Goal: Task Accomplishment & Management: Manage account settings

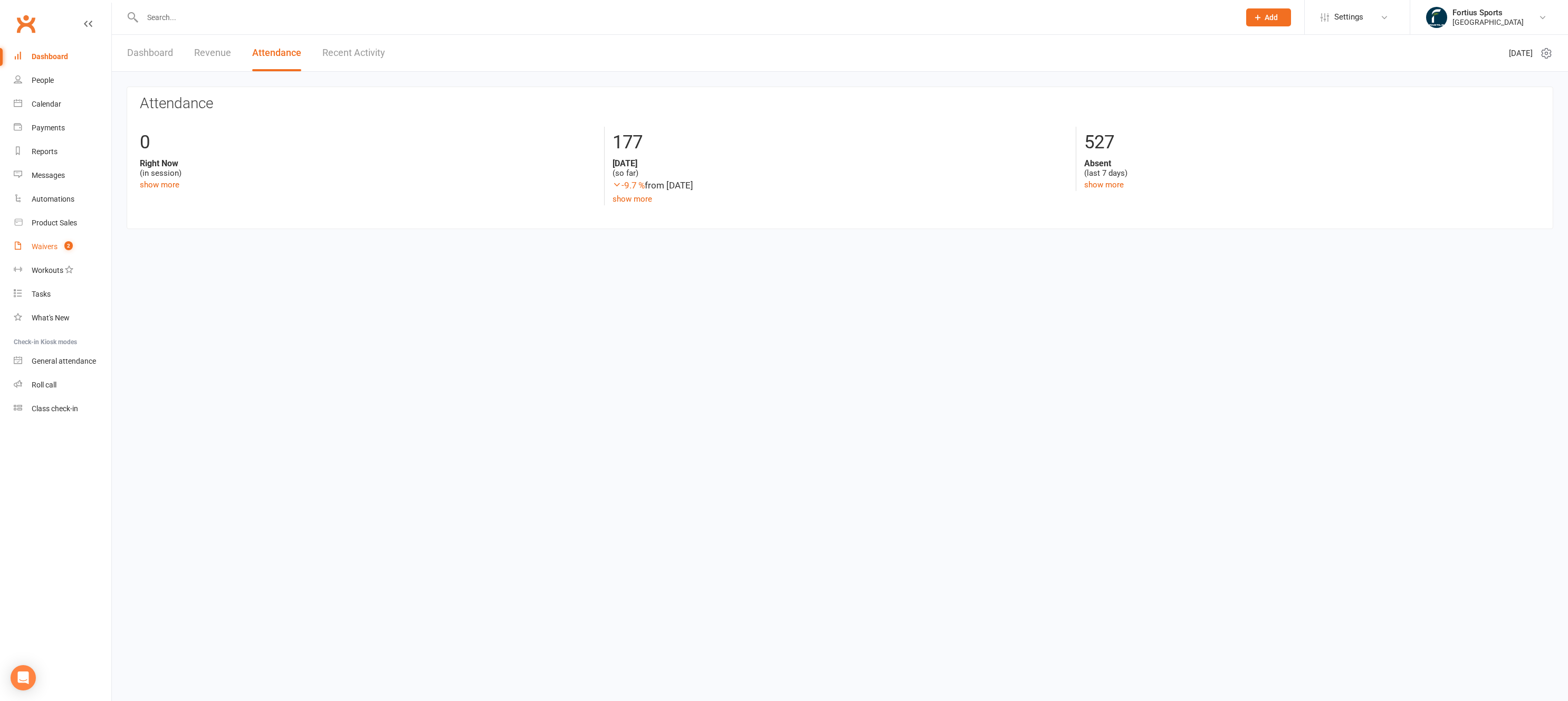
click at [50, 245] on div "Waivers" at bounding box center [45, 246] width 26 height 9
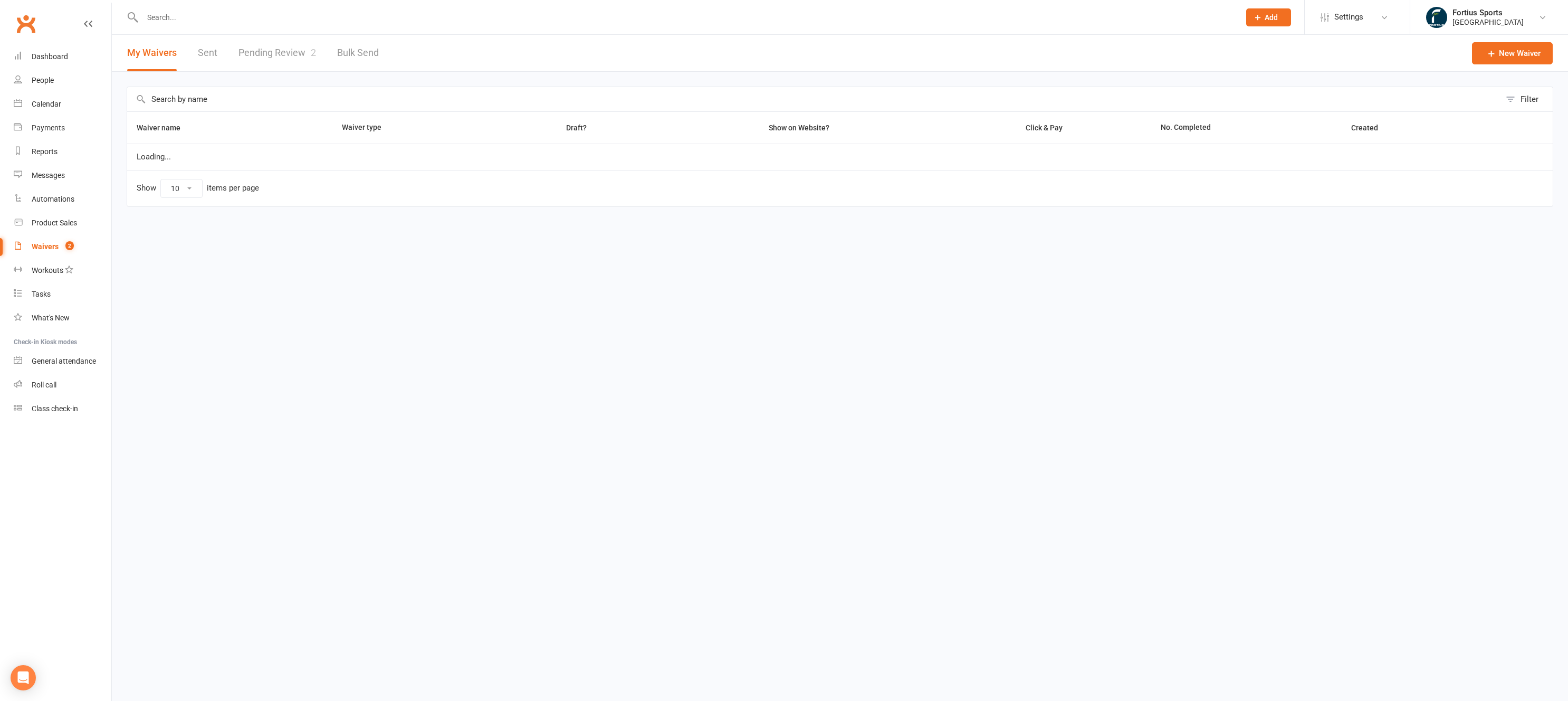
select select "100"
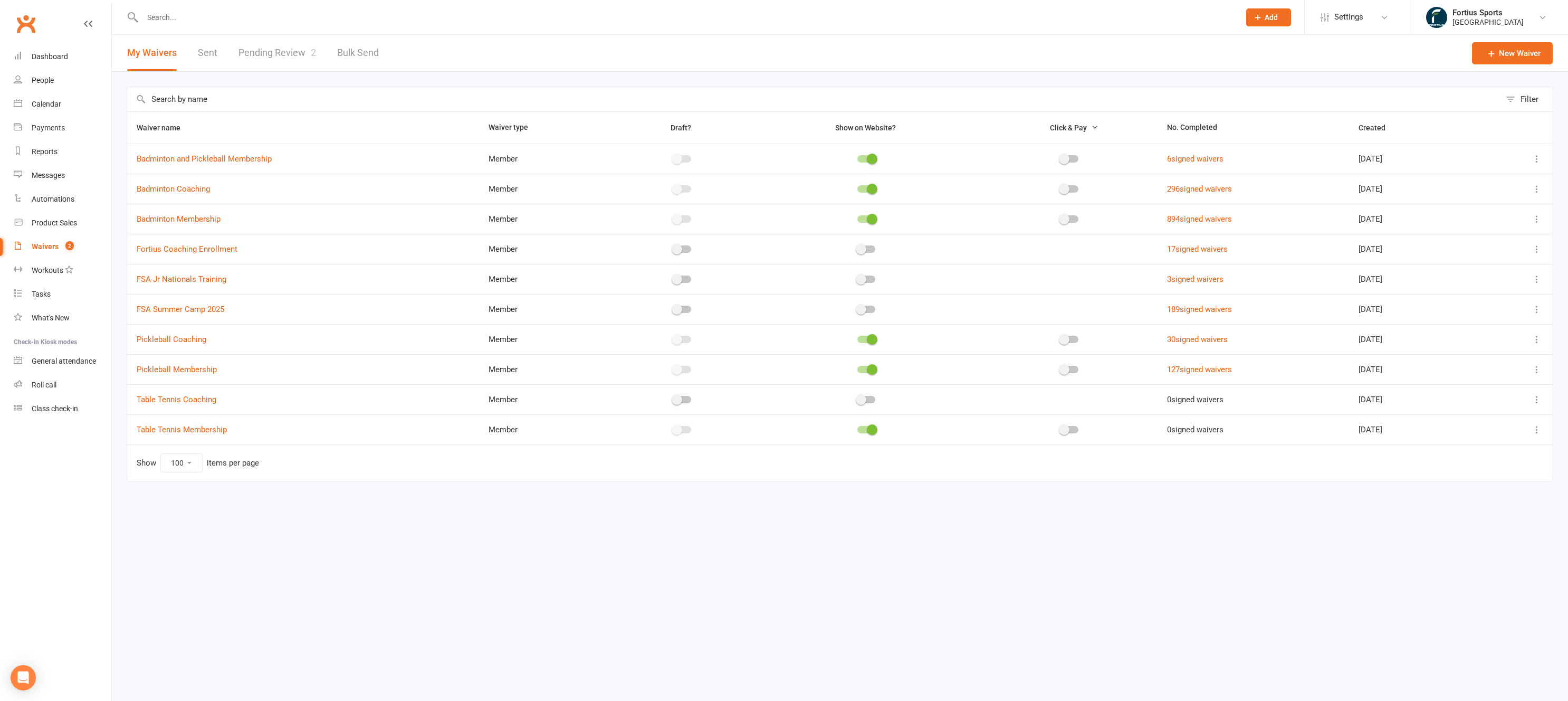
click at [276, 48] on link "Pending Review 2" at bounding box center [277, 53] width 77 height 36
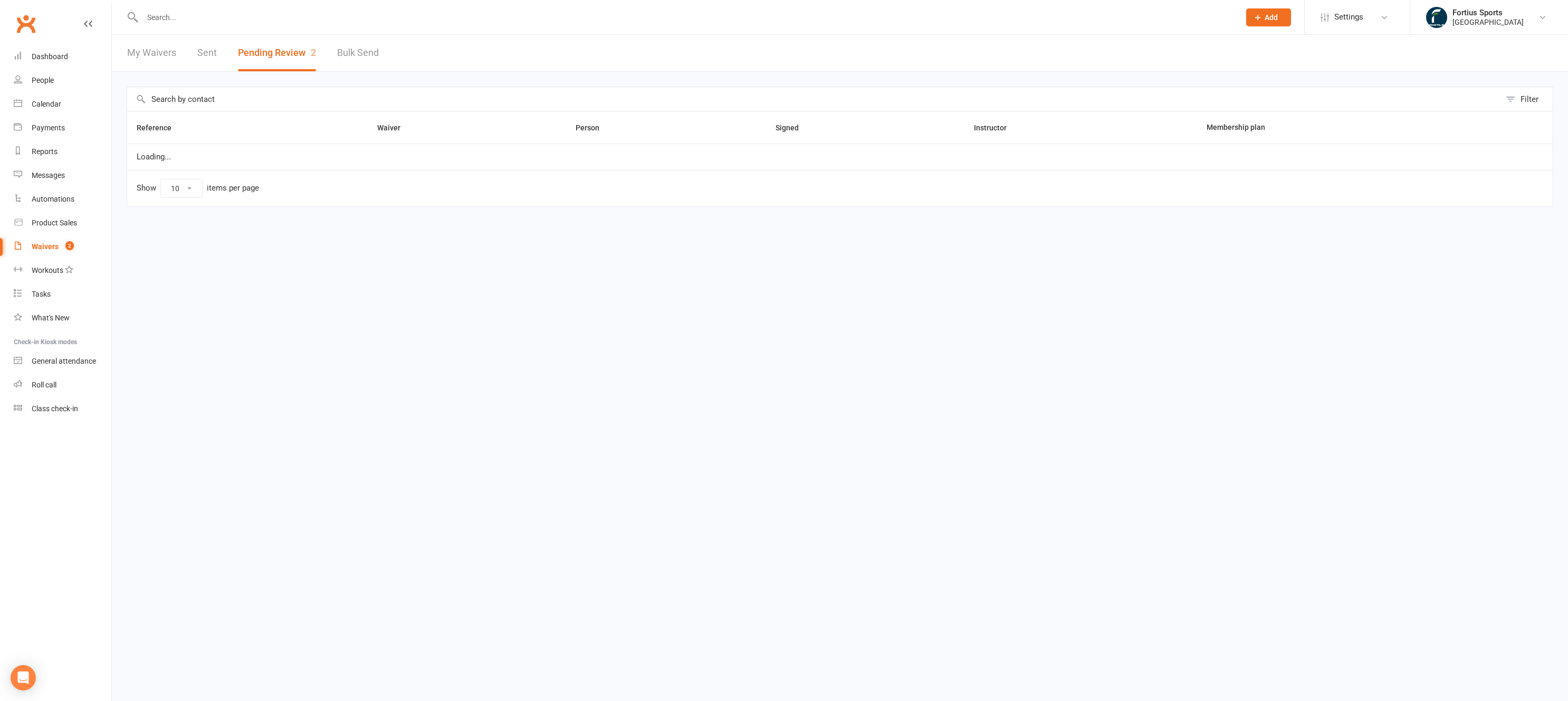
select select "100"
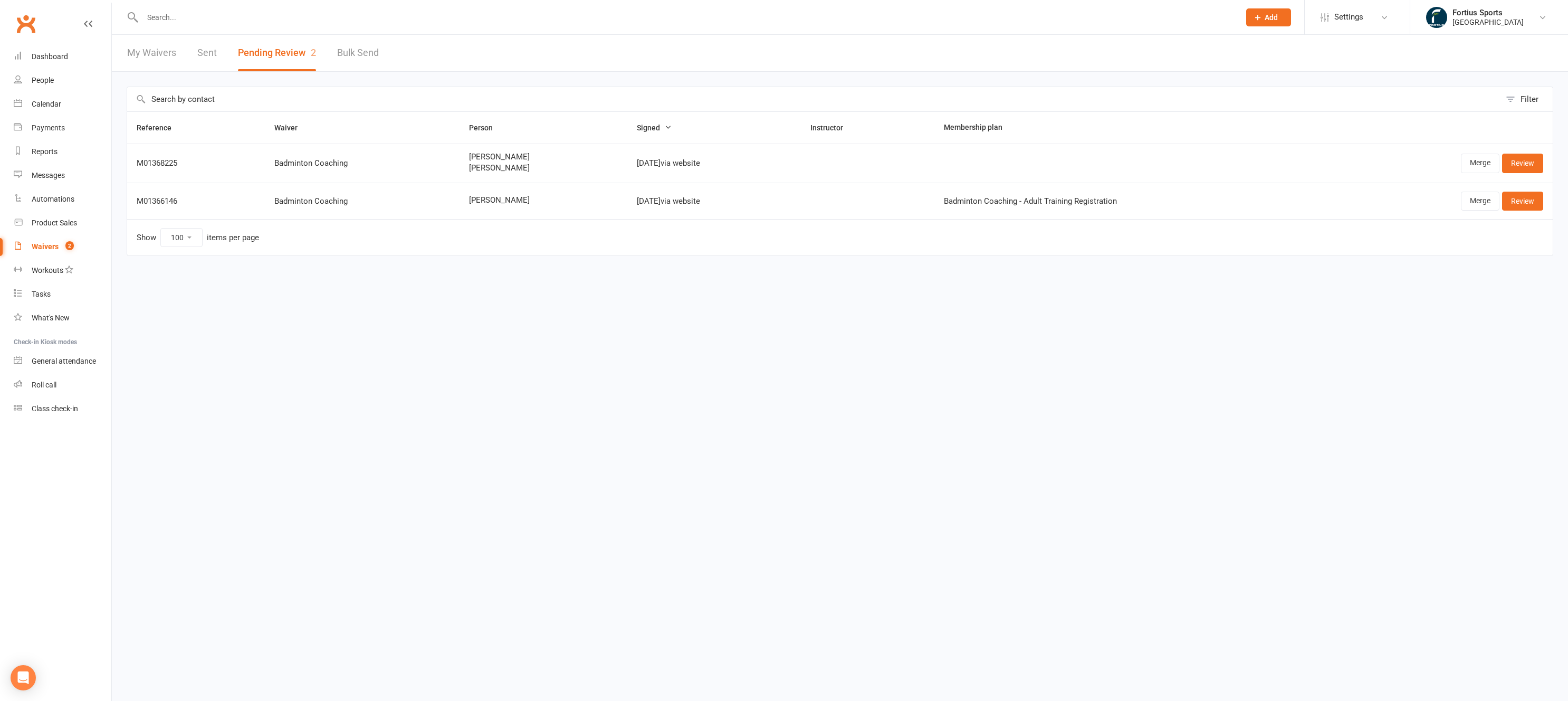
drag, startPoint x: 516, startPoint y: 171, endPoint x: 453, endPoint y: 170, distance: 63.0
click at [460, 170] on td "Raghuveer Kasturi Midhuna Kasturi" at bounding box center [543, 163] width 168 height 39
click at [657, 165] on div "Oct 12, 2025 via website" at bounding box center [714, 164] width 155 height 9
click at [475, 171] on span "[PERSON_NAME]" at bounding box center [543, 168] width 149 height 9
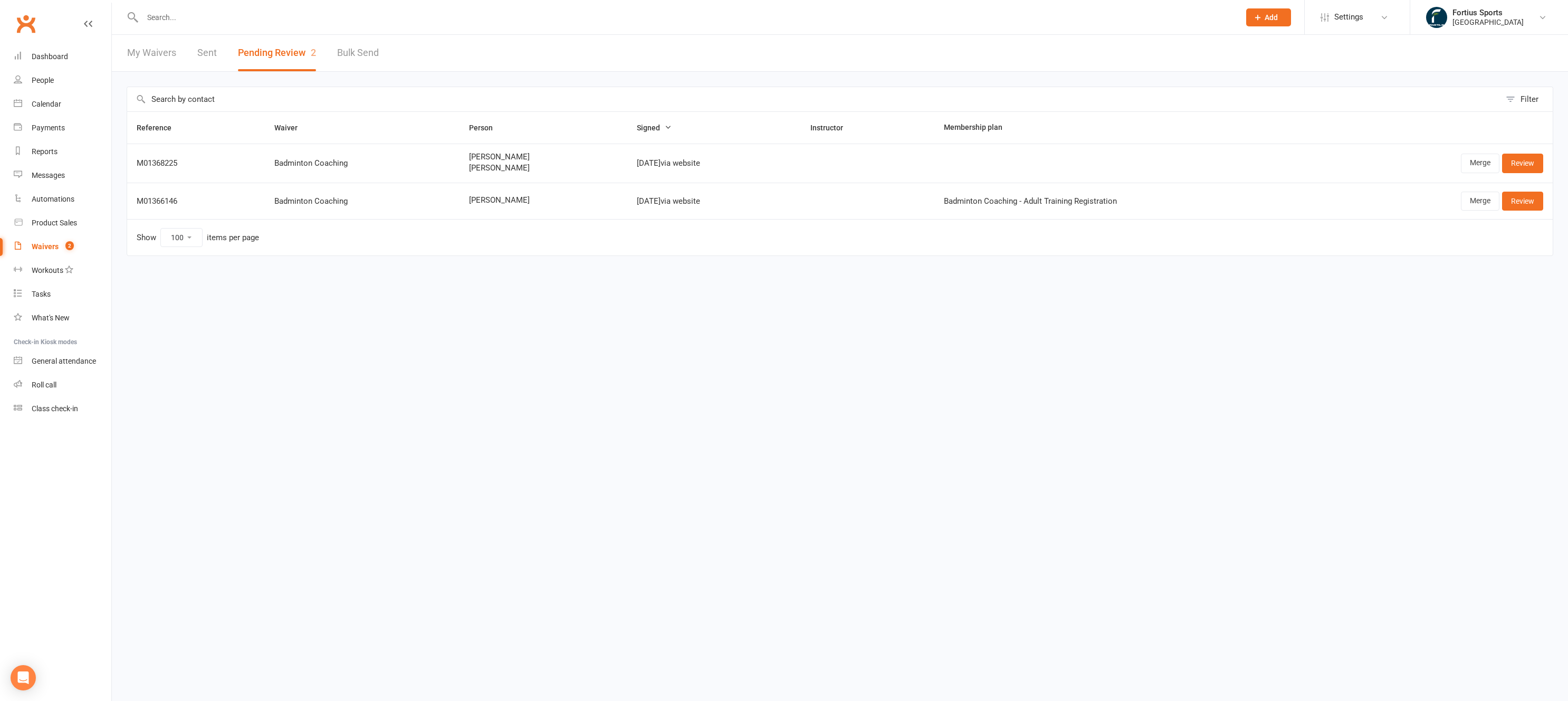
click at [1068, 199] on div "Badminton Coaching - Adult Training Registration" at bounding box center [1137, 202] width 386 height 9
click at [367, 268] on div "Reference Waiver Person Signed Instructor Membership plan M01368225 Badminton C…" at bounding box center [840, 190] width 1427 height 159
click at [1084, 203] on div "Badminton Coaching - Adult Training Registration" at bounding box center [1137, 202] width 386 height 9
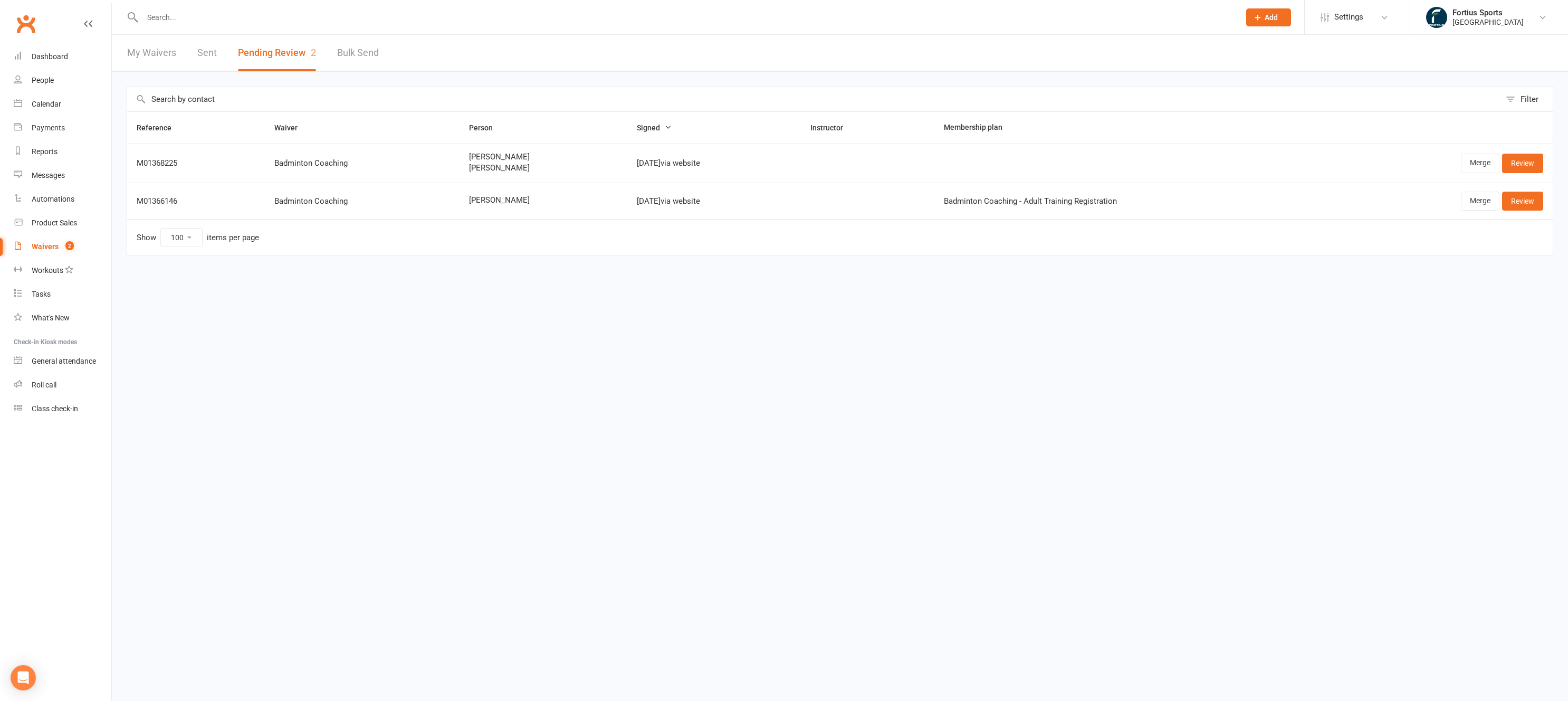
click at [1084, 203] on div "Badminton Coaching - Adult Training Registration" at bounding box center [1137, 202] width 386 height 9
click at [1003, 257] on div "Reference Waiver Person Signed Instructor Membership plan M01368225 Badminton C…" at bounding box center [840, 190] width 1427 height 159
drag, startPoint x: 666, startPoint y: 163, endPoint x: 796, endPoint y: 167, distance: 130.1
click at [768, 162] on div "Oct 12, 2025 via website" at bounding box center [714, 164] width 155 height 9
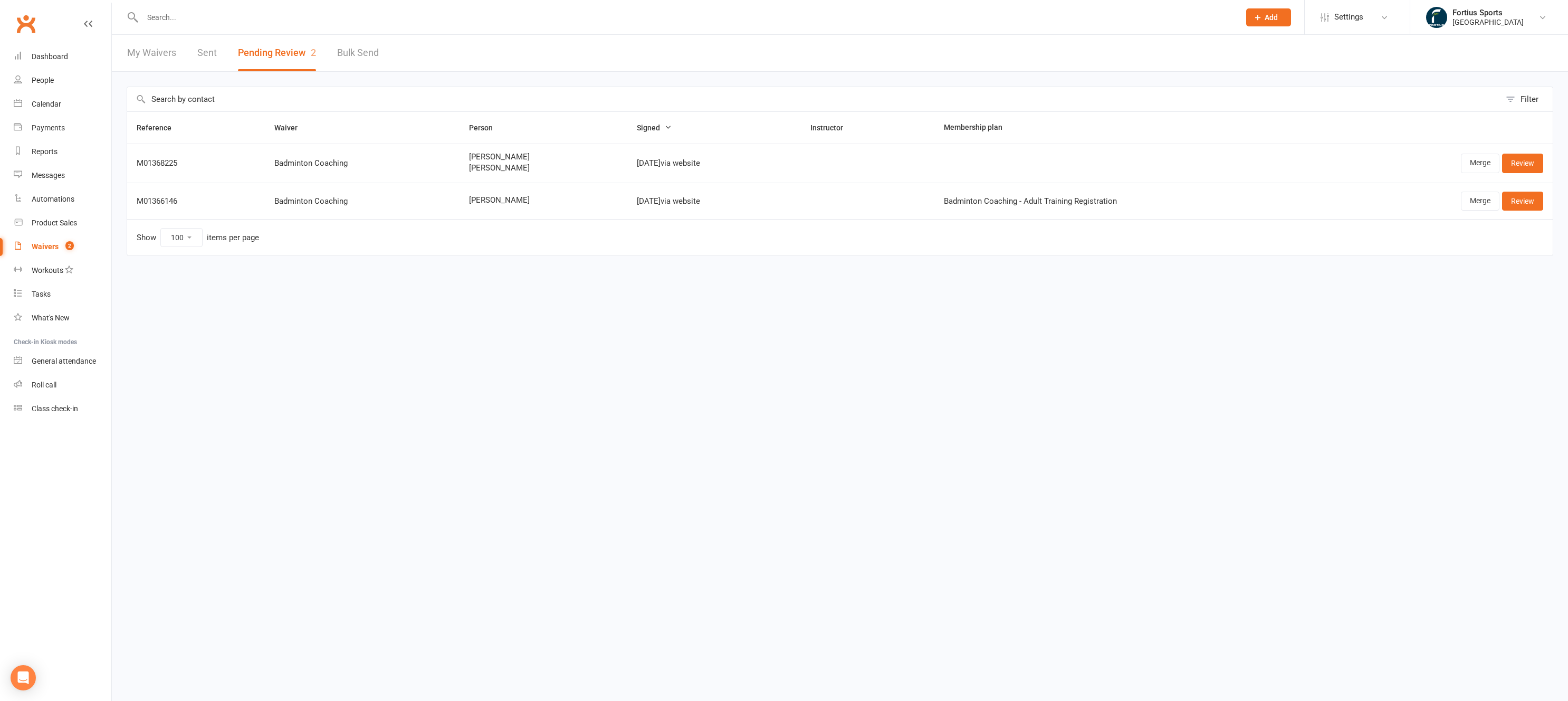
click at [801, 178] on td "Oct 12, 2025 via website" at bounding box center [714, 163] width 174 height 39
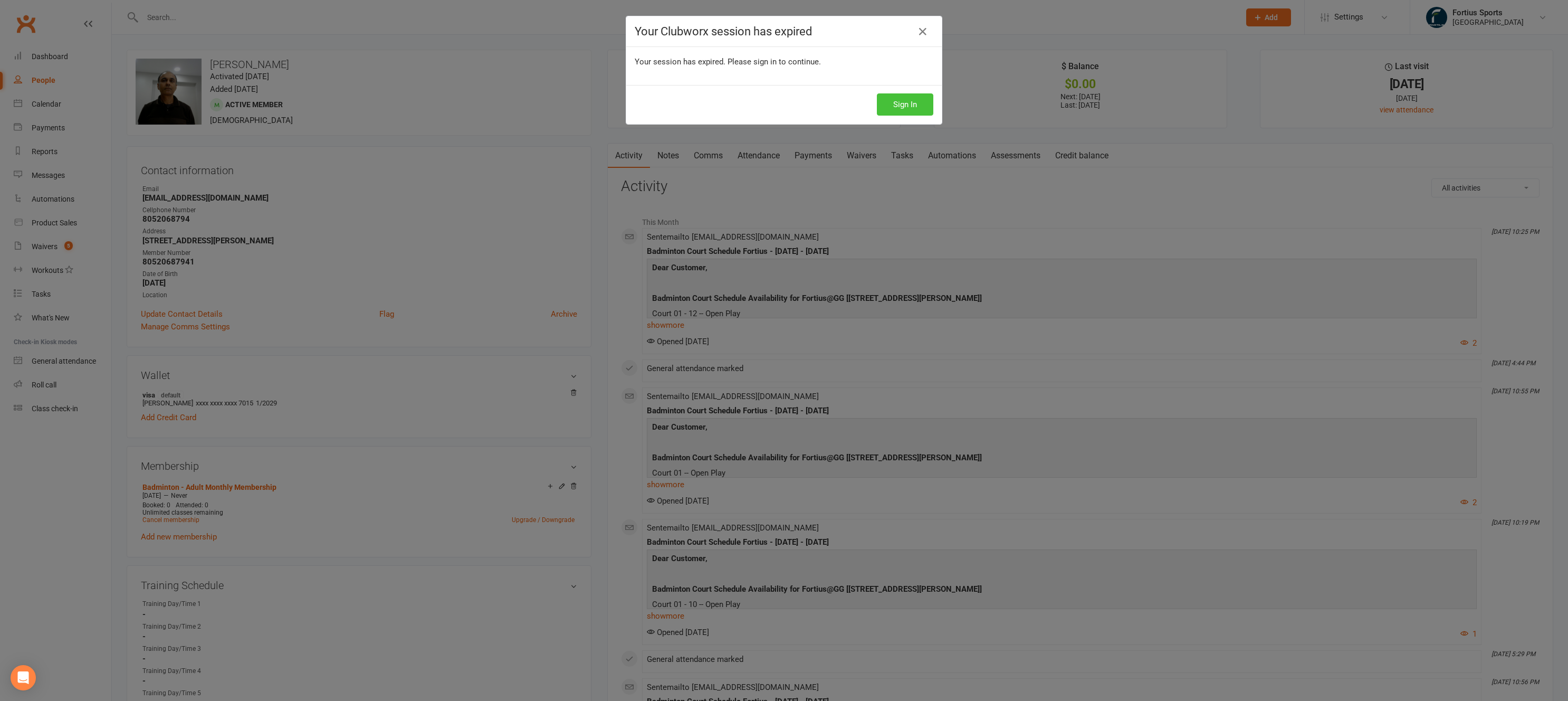
click at [905, 102] on button "Sign In" at bounding box center [905, 105] width 57 height 22
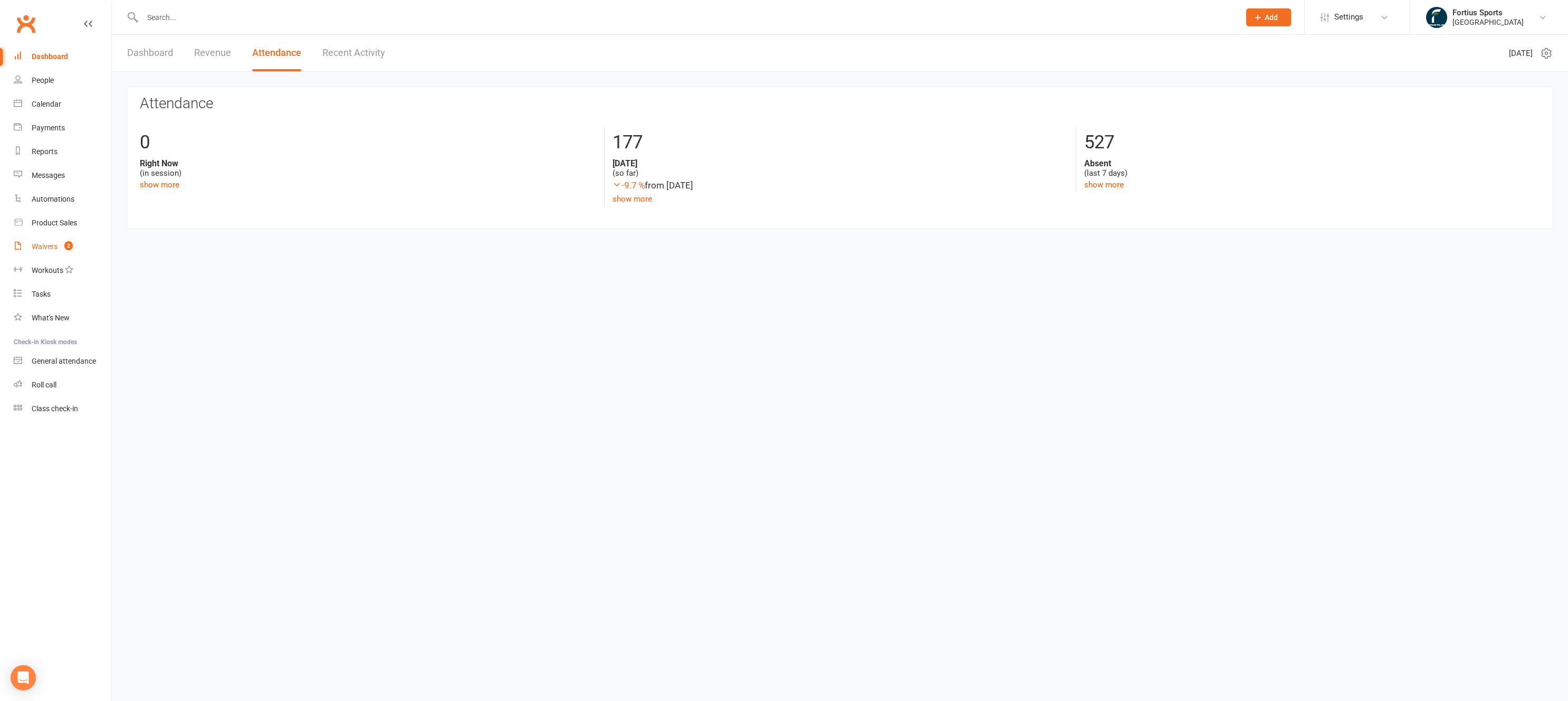
click at [46, 249] on div "Waivers" at bounding box center [45, 246] width 26 height 9
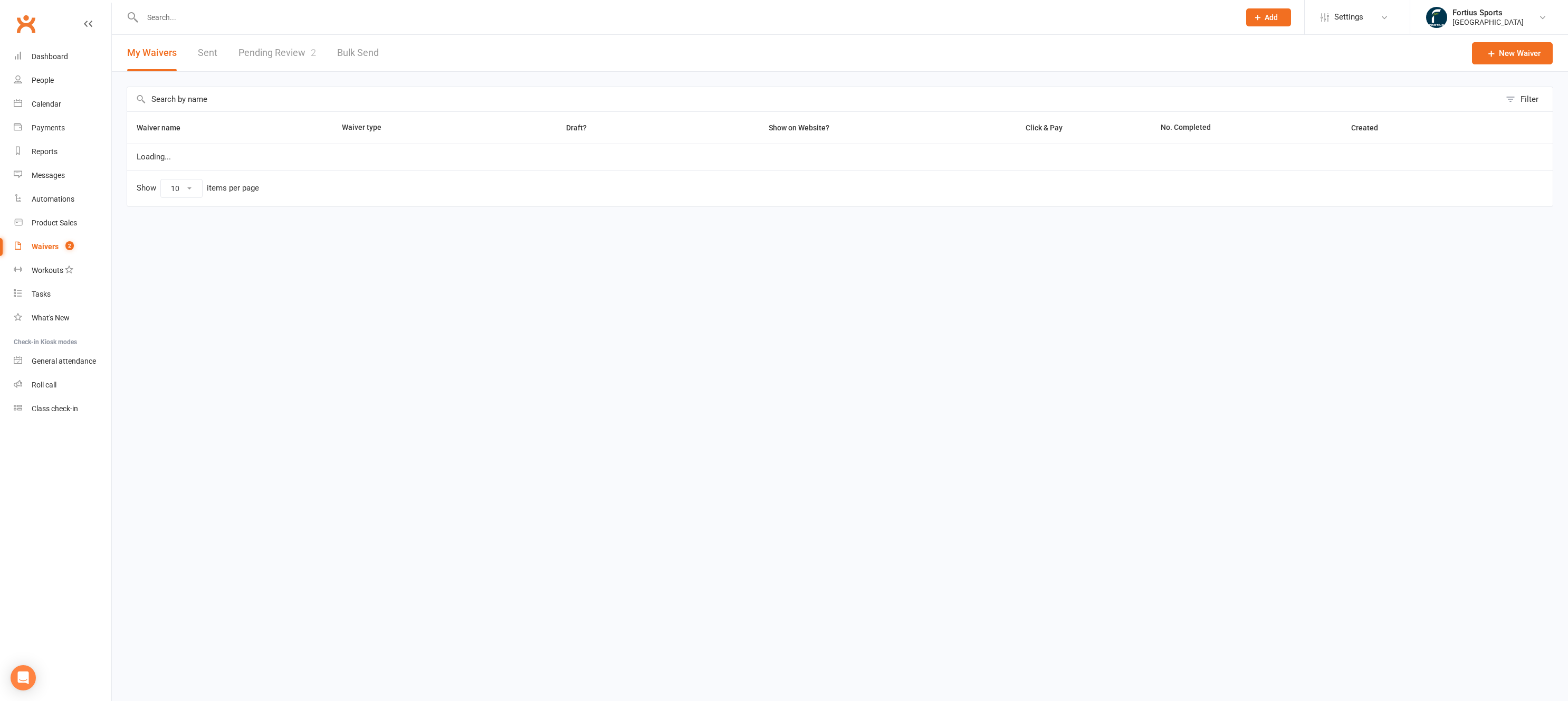
select select "100"
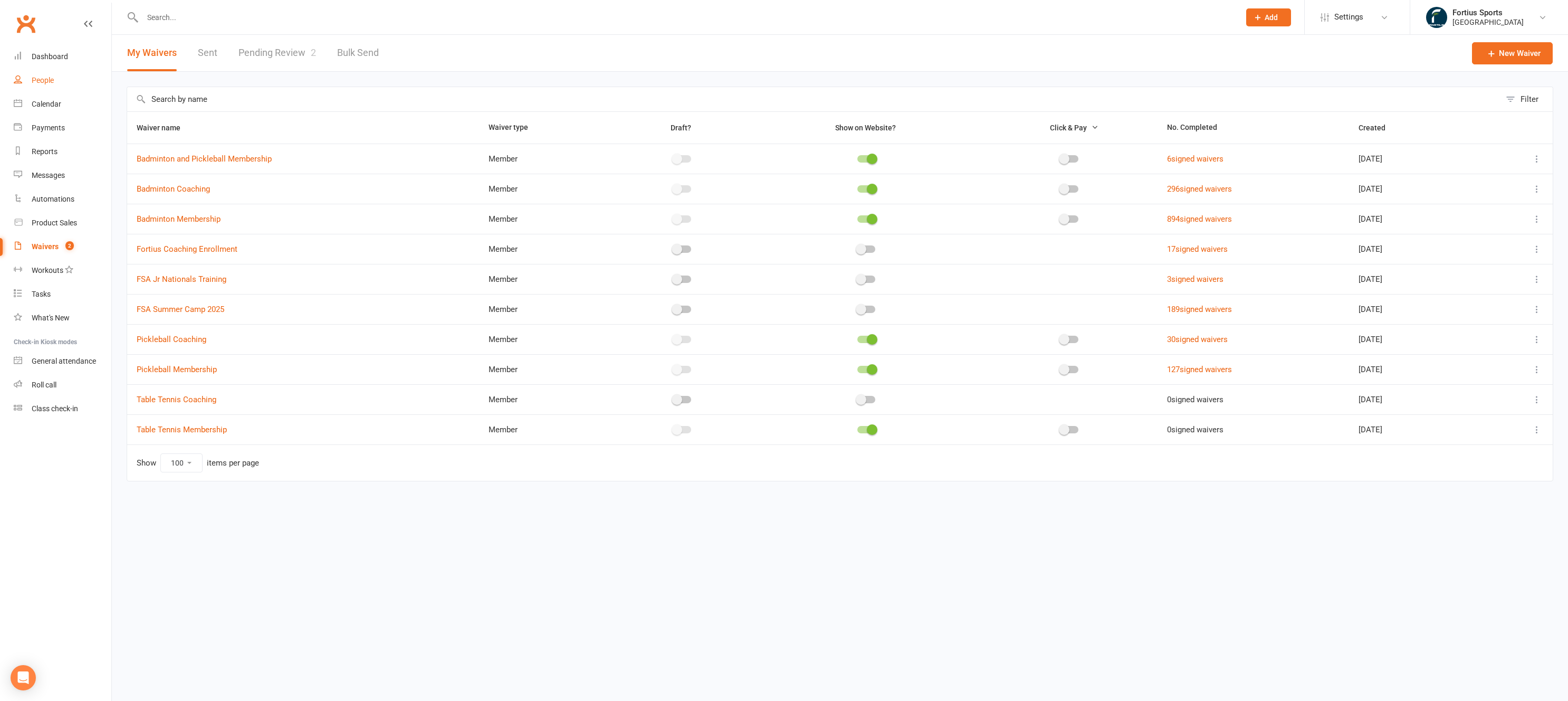
click at [53, 80] on div "People" at bounding box center [43, 80] width 22 height 9
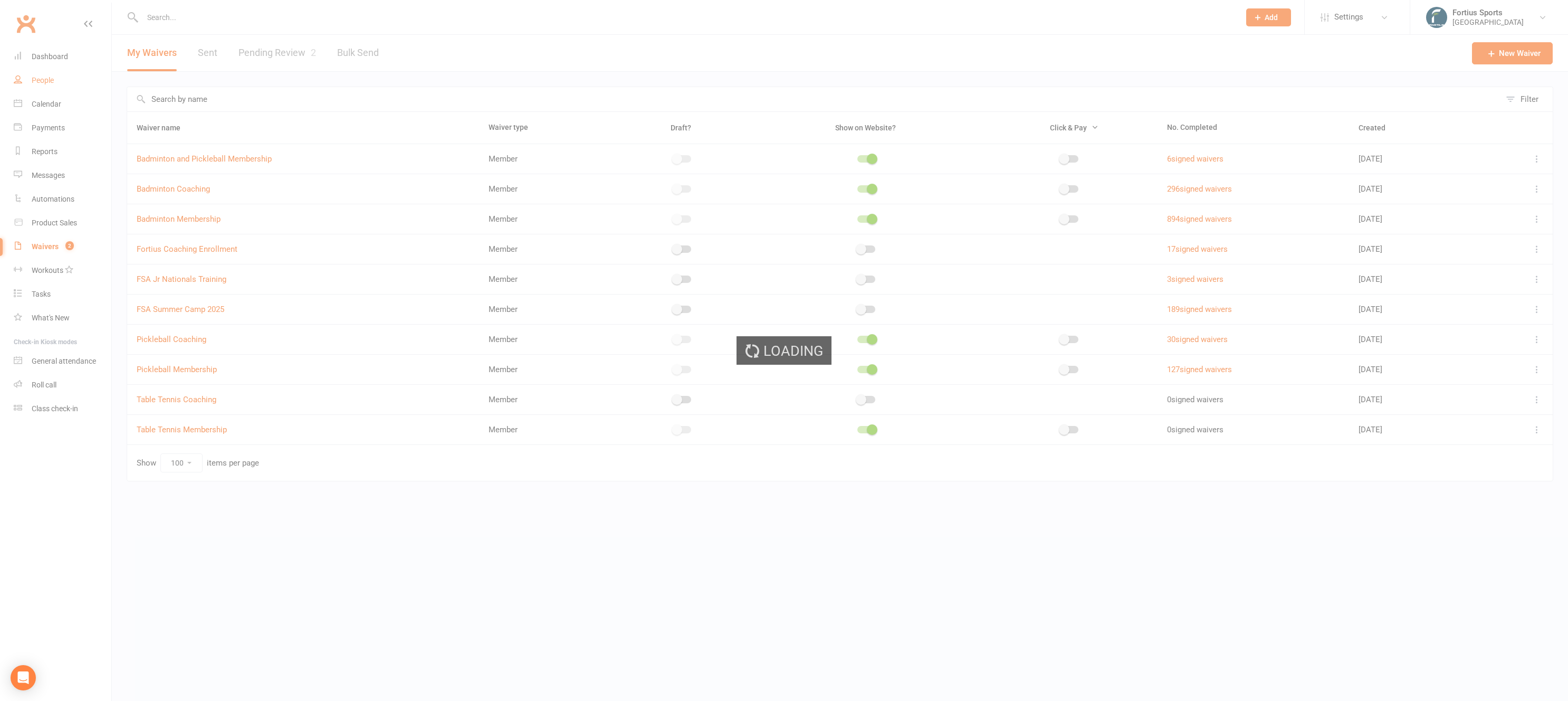
select select "100"
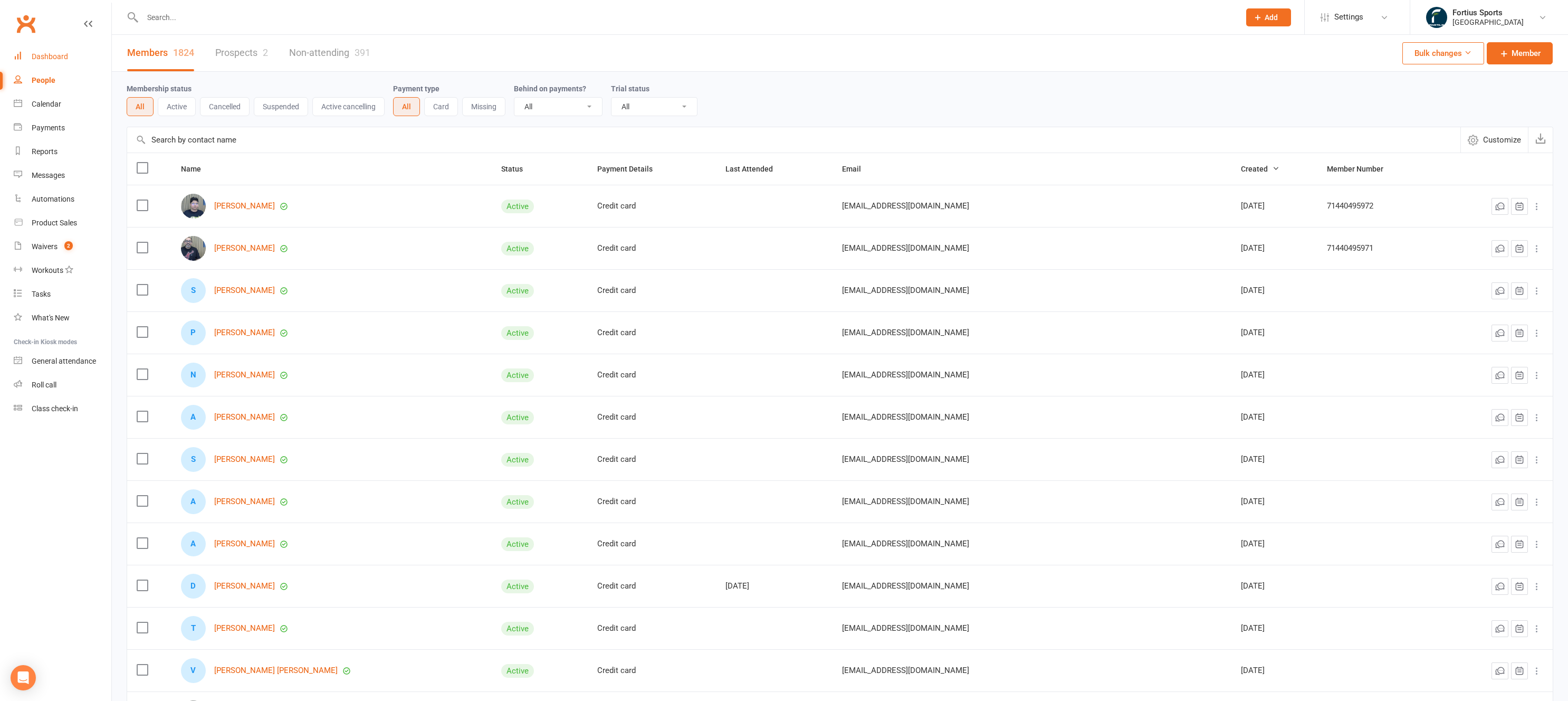
click at [59, 54] on div "Dashboard" at bounding box center [50, 57] width 36 height 9
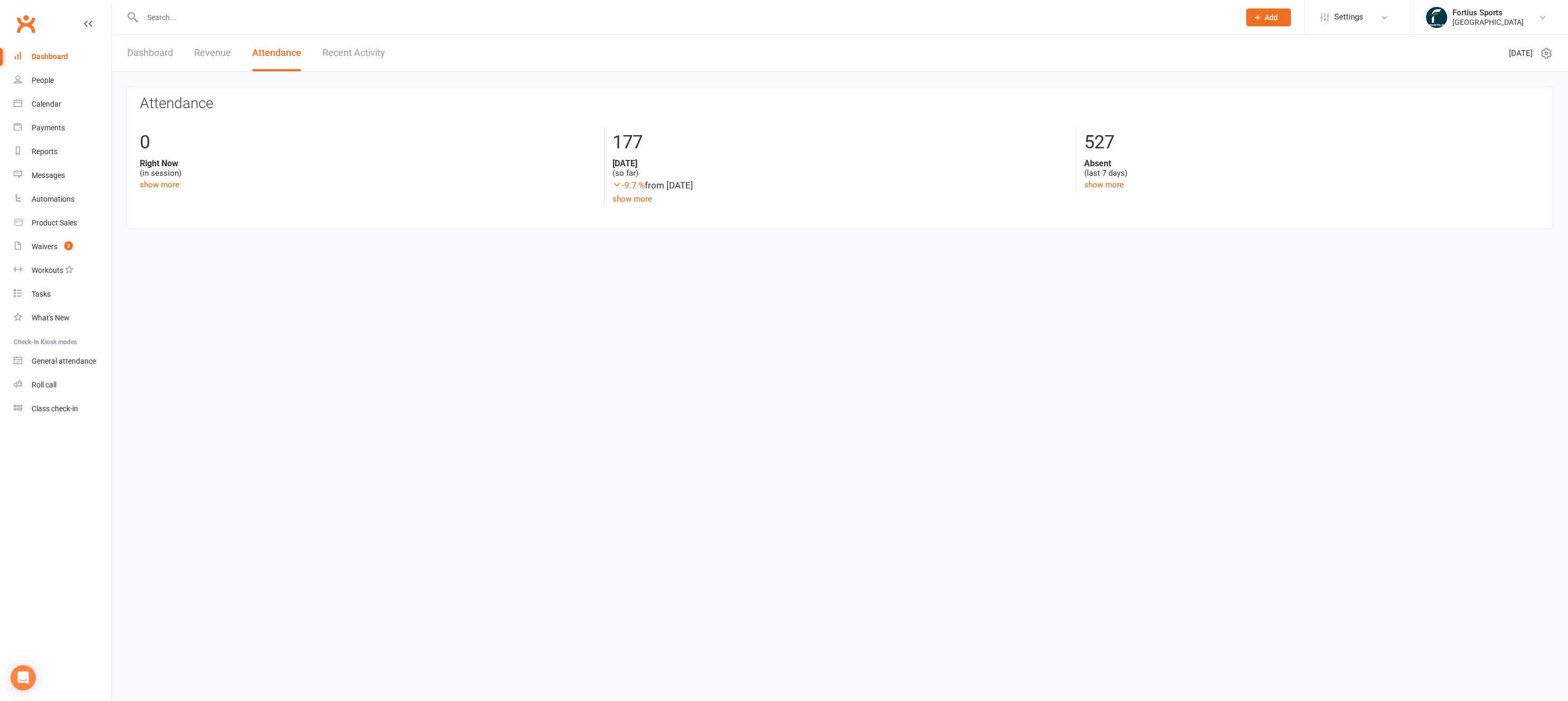
click at [157, 57] on link "Dashboard" at bounding box center [150, 53] width 46 height 36
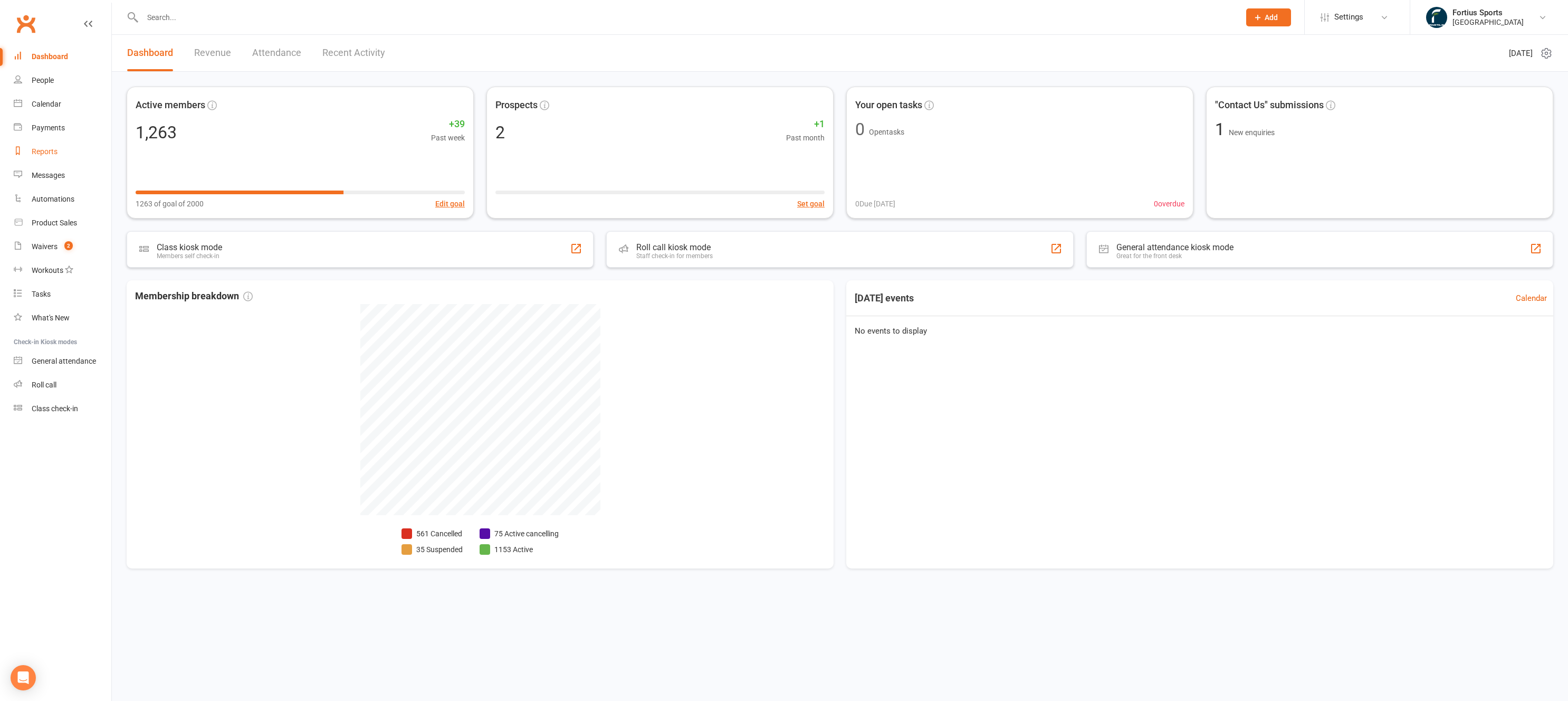
click at [43, 155] on div "Reports" at bounding box center [45, 152] width 26 height 9
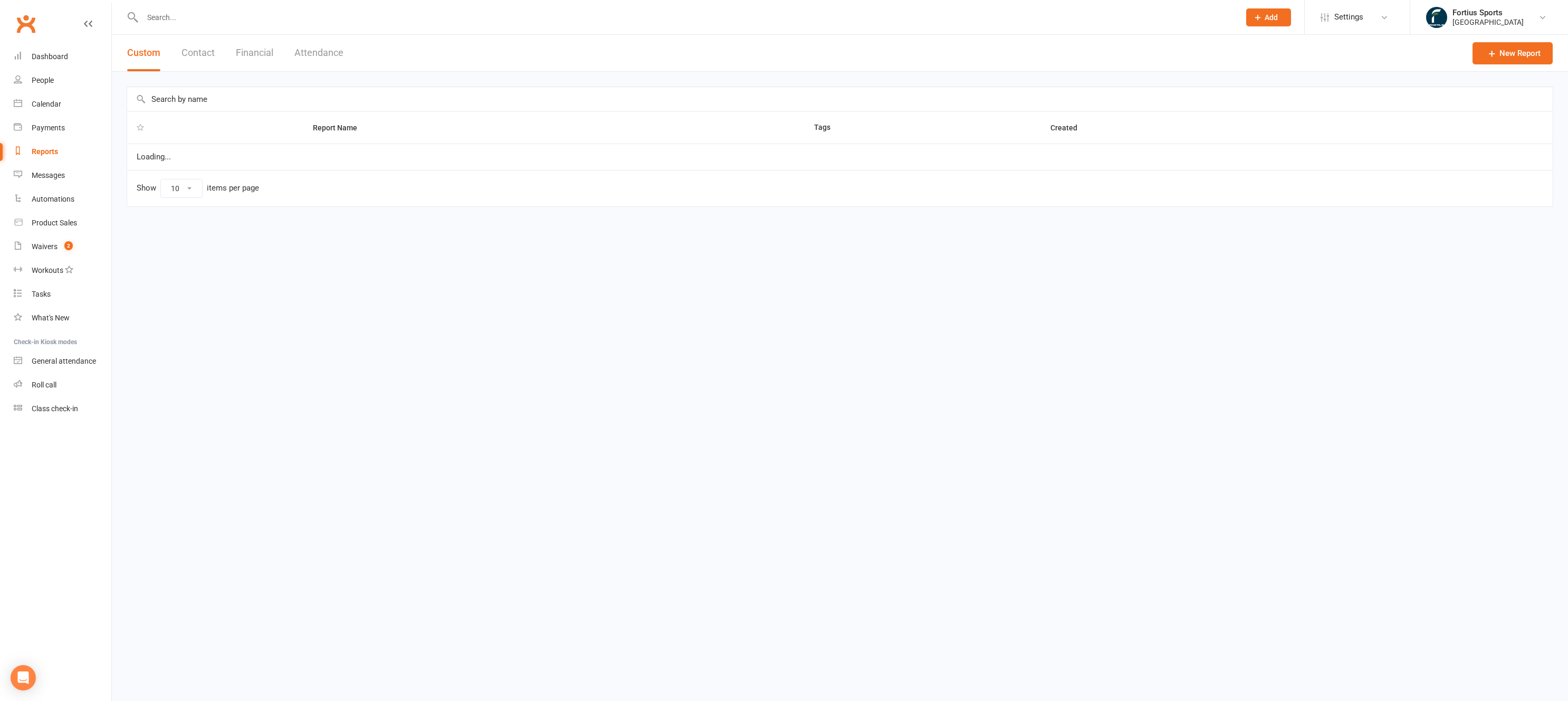
select select "100"
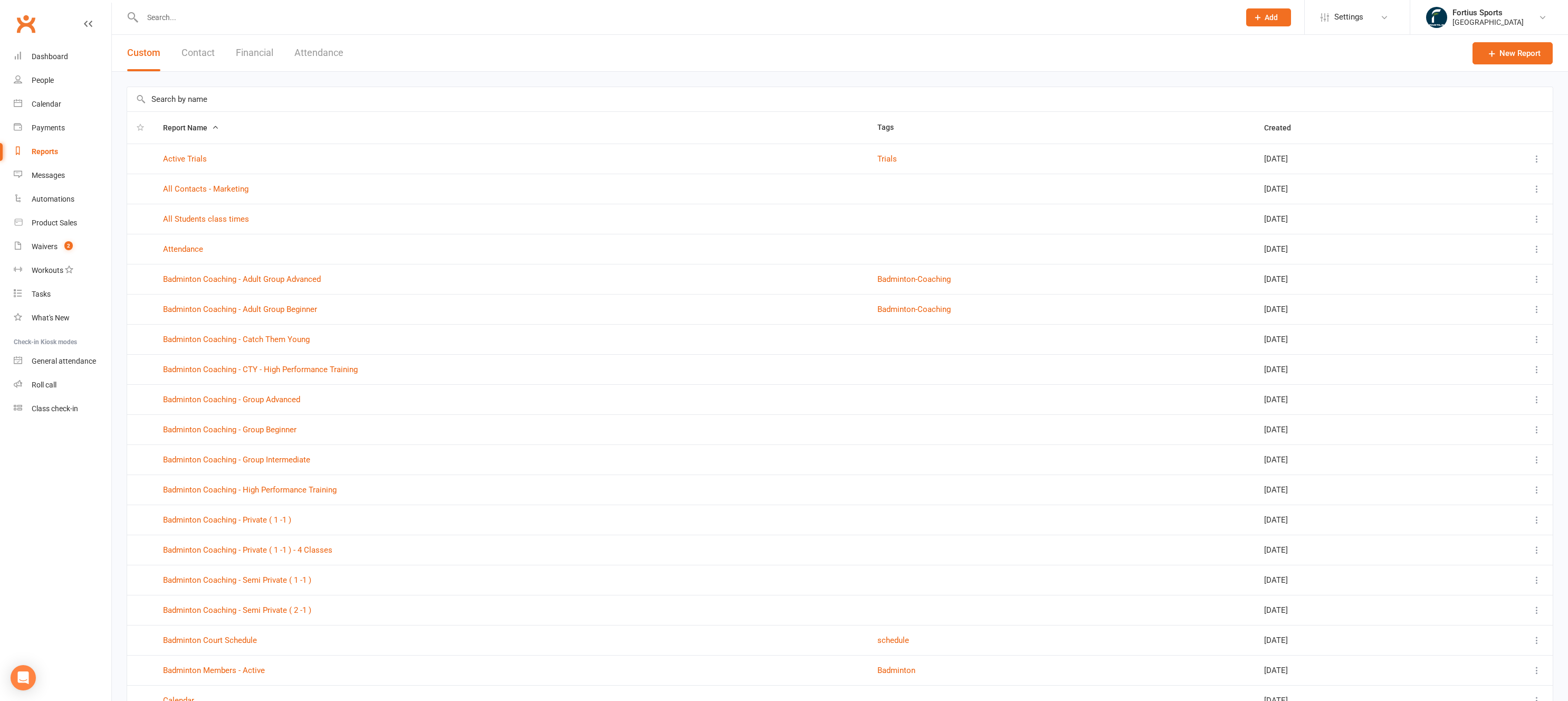
click at [237, 106] on input "text" at bounding box center [840, 99] width 1426 height 24
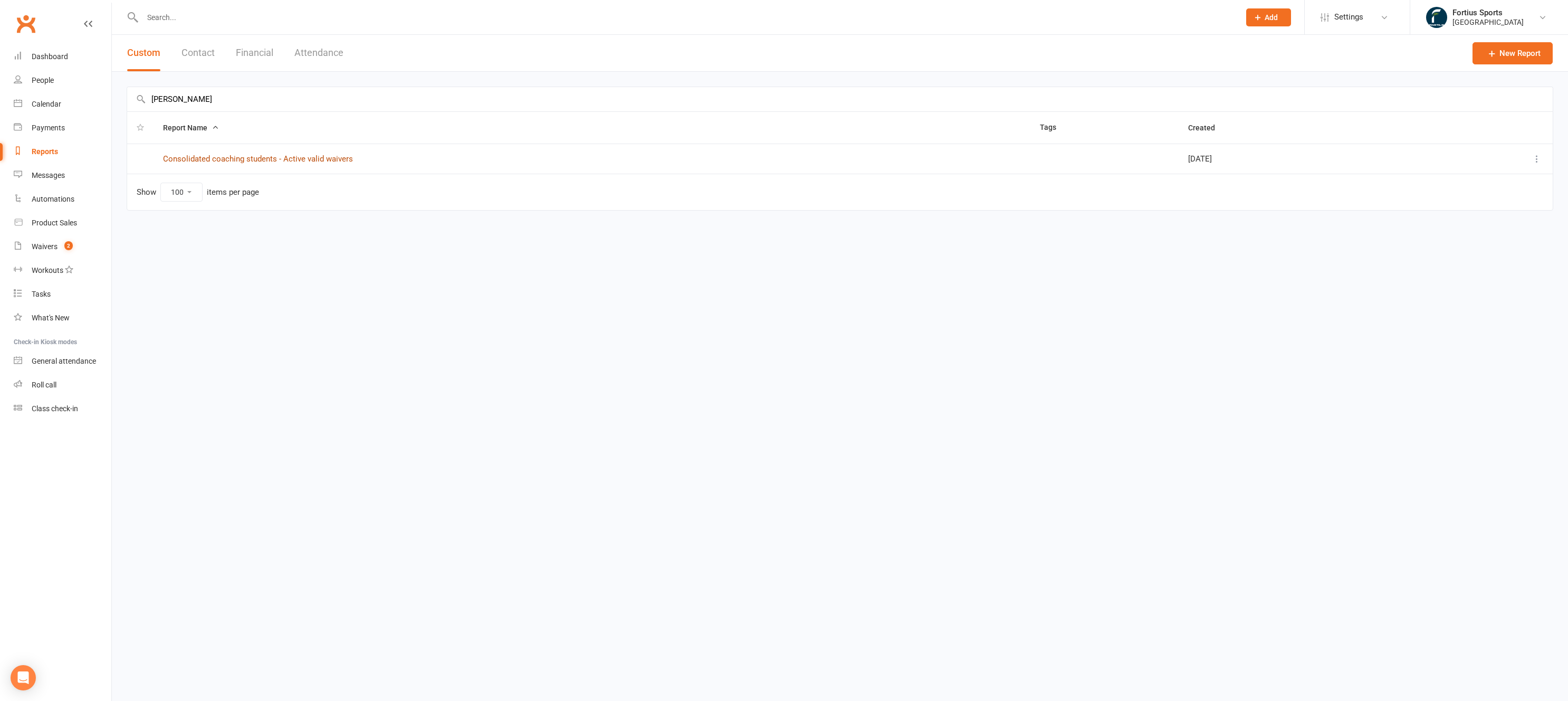
type input "consoli"
click at [261, 158] on link "Consolidated coaching students - Active valid waivers" at bounding box center [257, 158] width 190 height 9
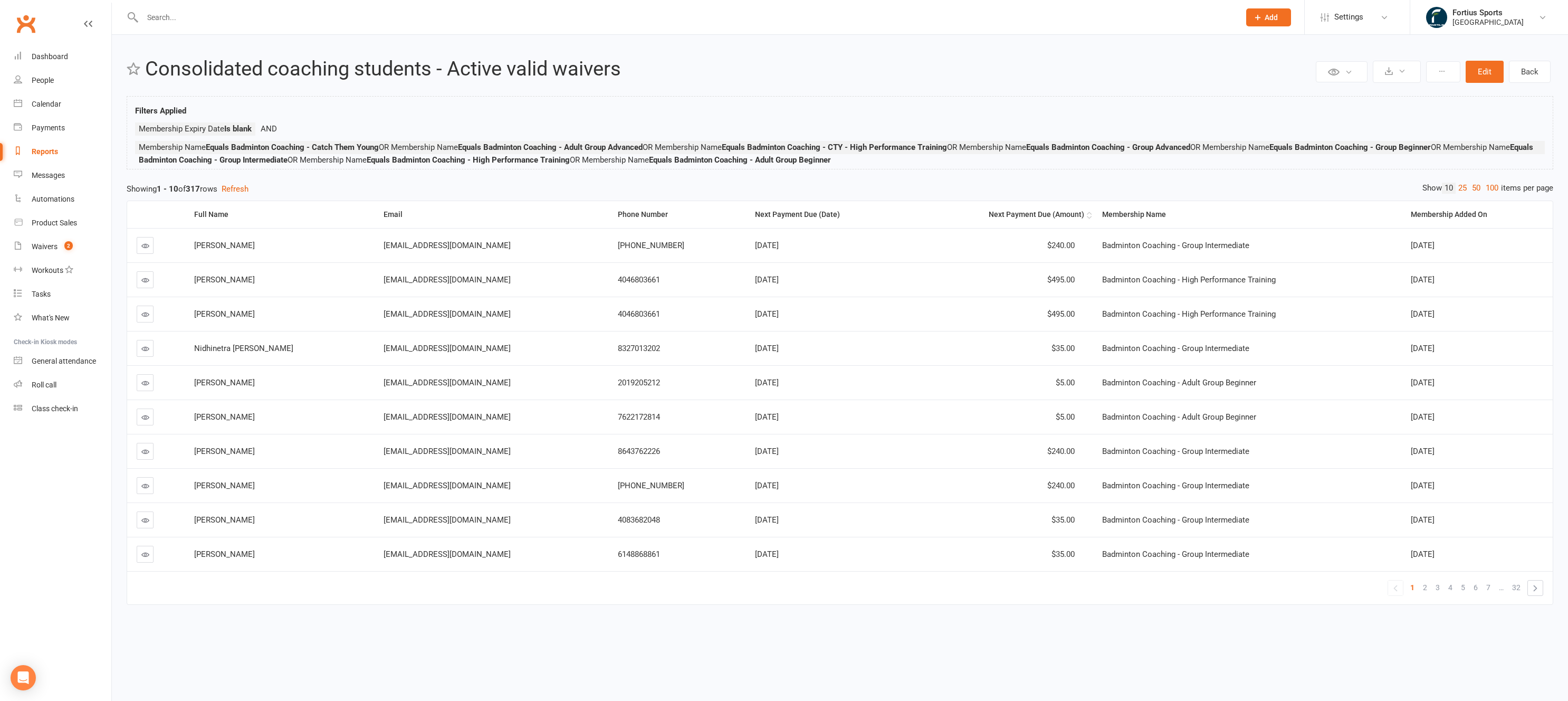
click at [1028, 214] on div "Next Payment Due (Amount)" at bounding box center [1002, 214] width 164 height 8
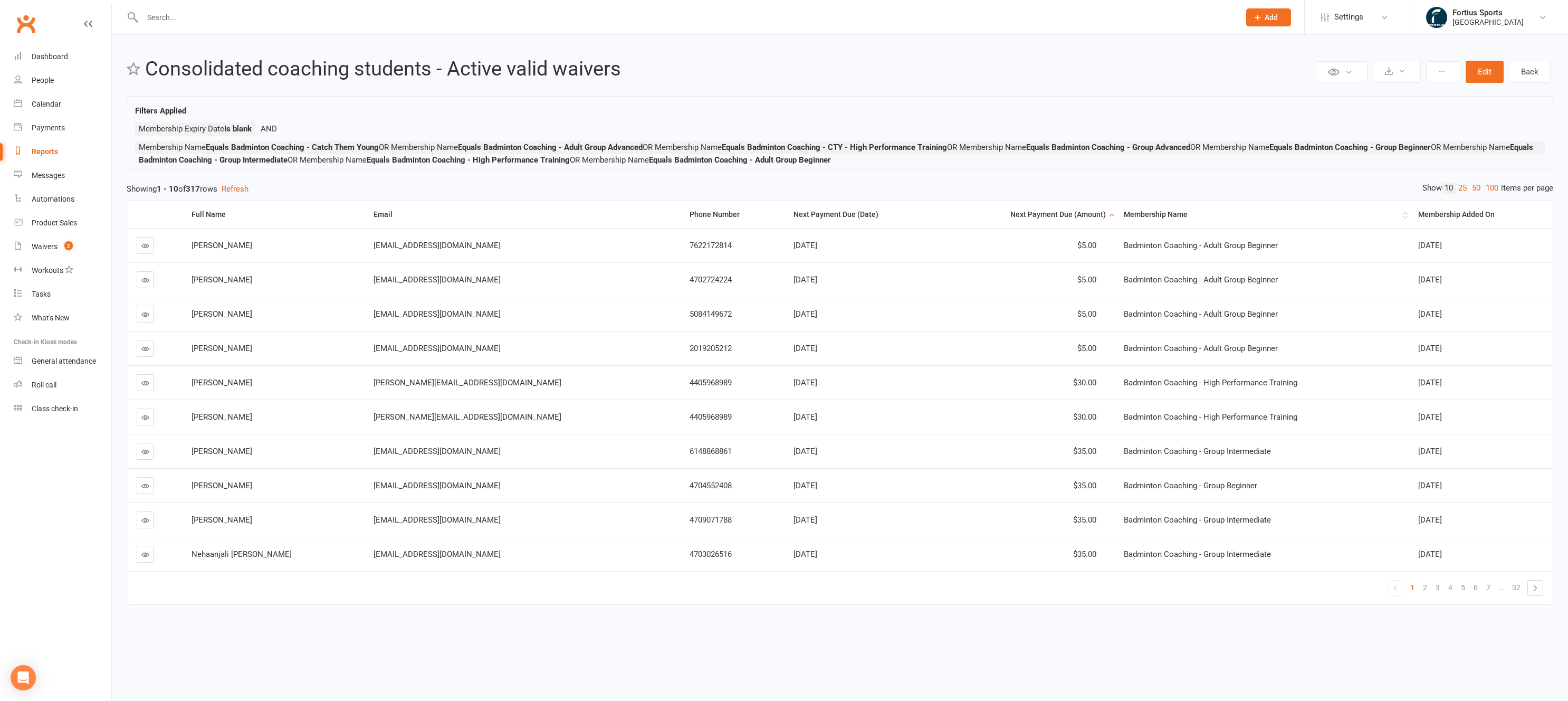
click at [1135, 216] on div "Membership Name" at bounding box center [1262, 214] width 276 height 8
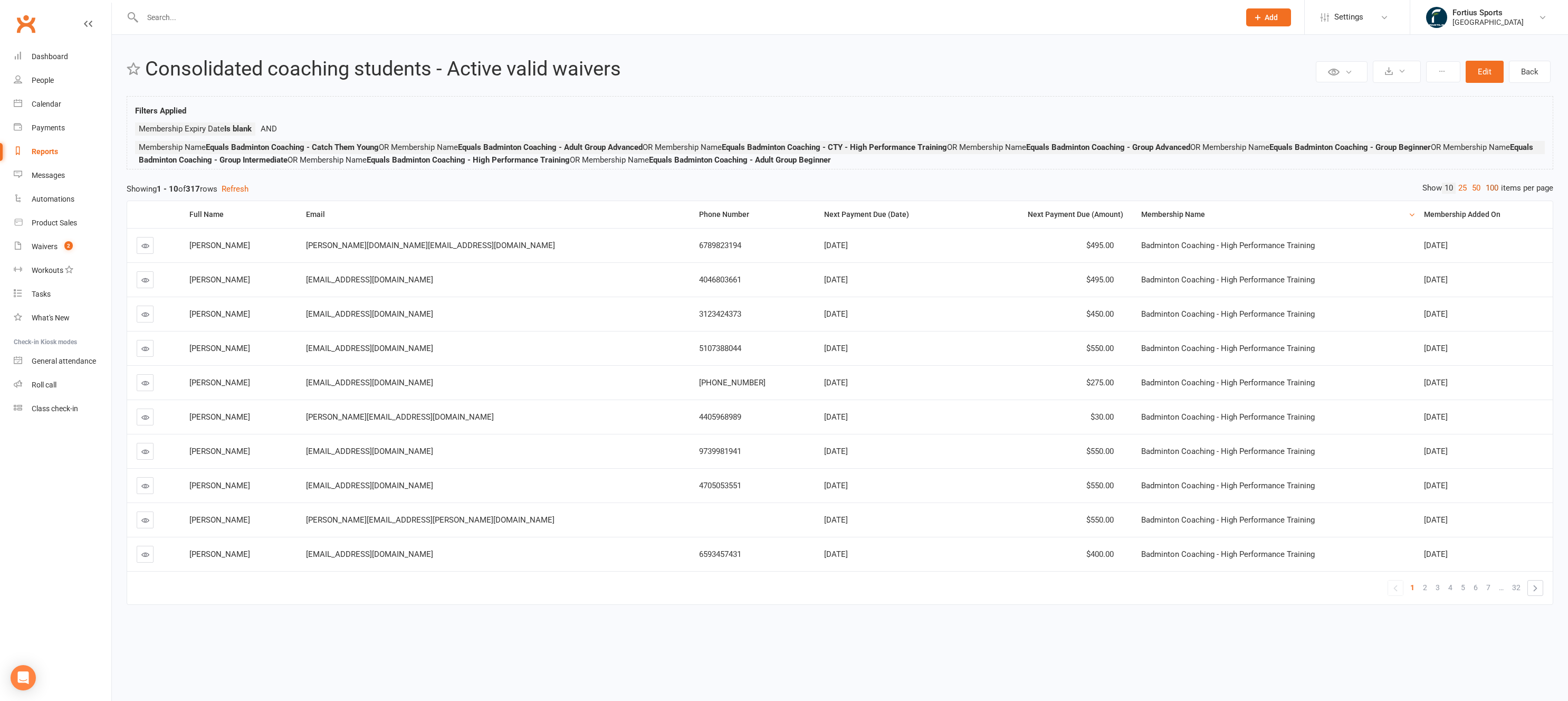
click at [1492, 190] on link "100" at bounding box center [1491, 188] width 18 height 11
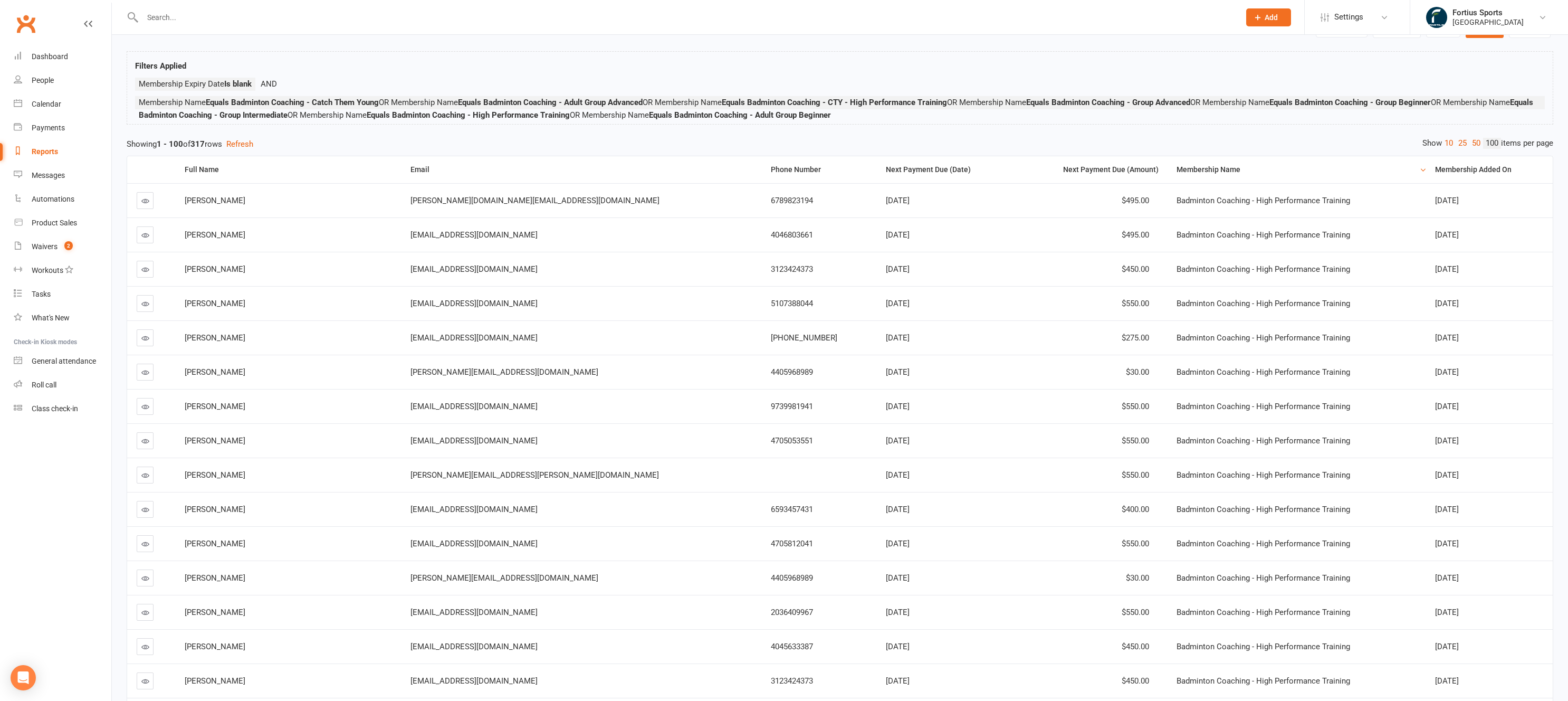
scroll to position [47, 0]
click at [1176, 369] on span "Badminton Coaching - High Performance Training" at bounding box center [1263, 369] width 174 height 9
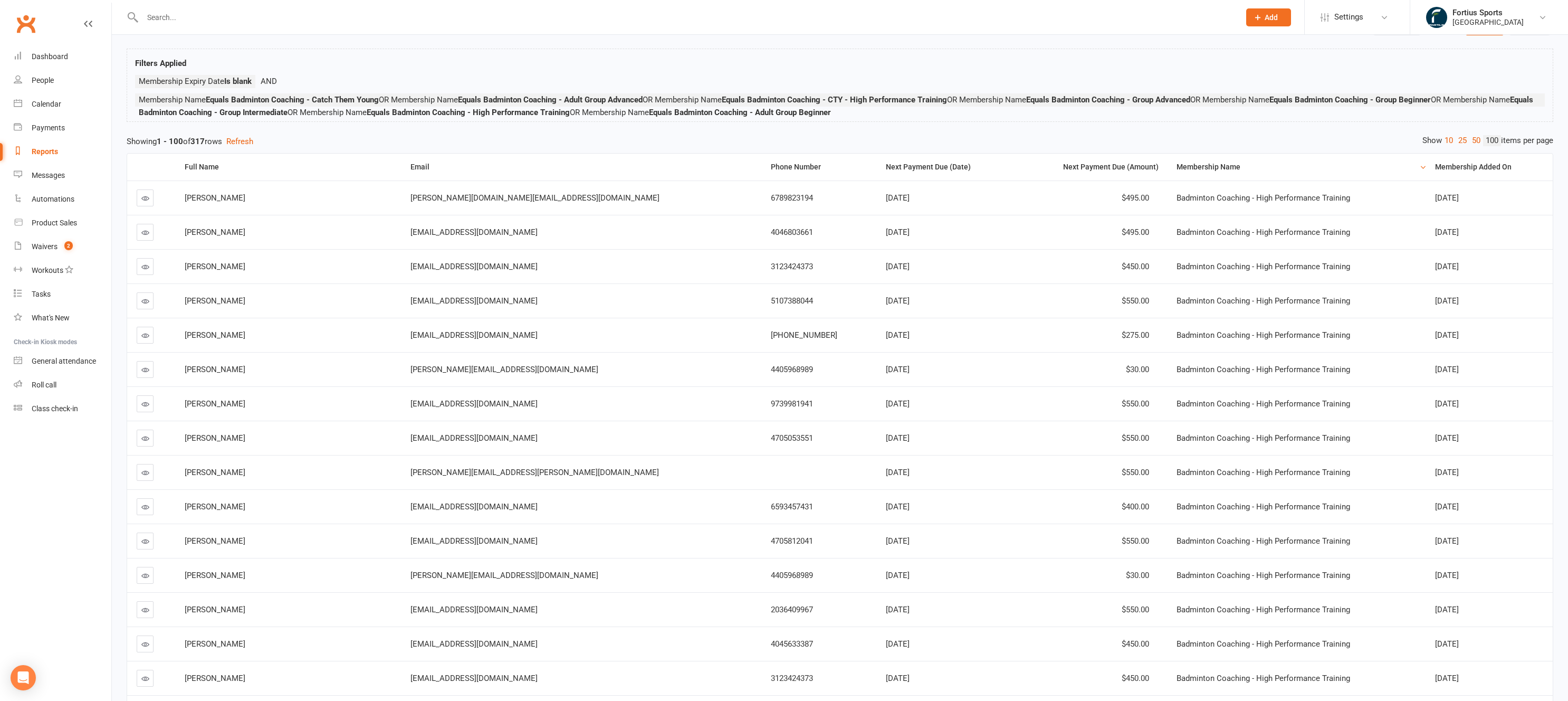
click at [1176, 369] on span "Badminton Coaching - High Performance Training" at bounding box center [1263, 369] width 174 height 9
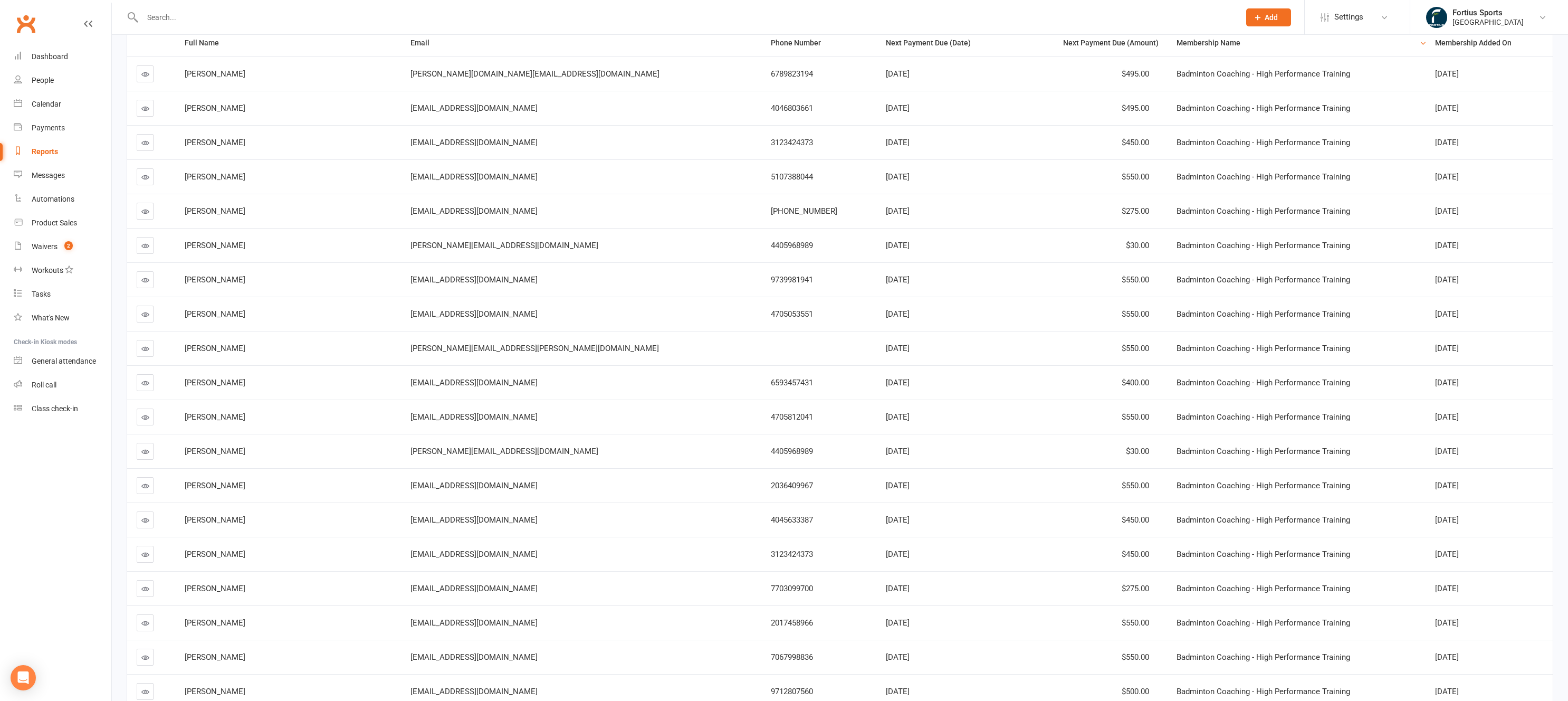
scroll to position [175, 0]
click at [1176, 447] on span "Badminton Coaching - High Performance Training" at bounding box center [1263, 448] width 174 height 9
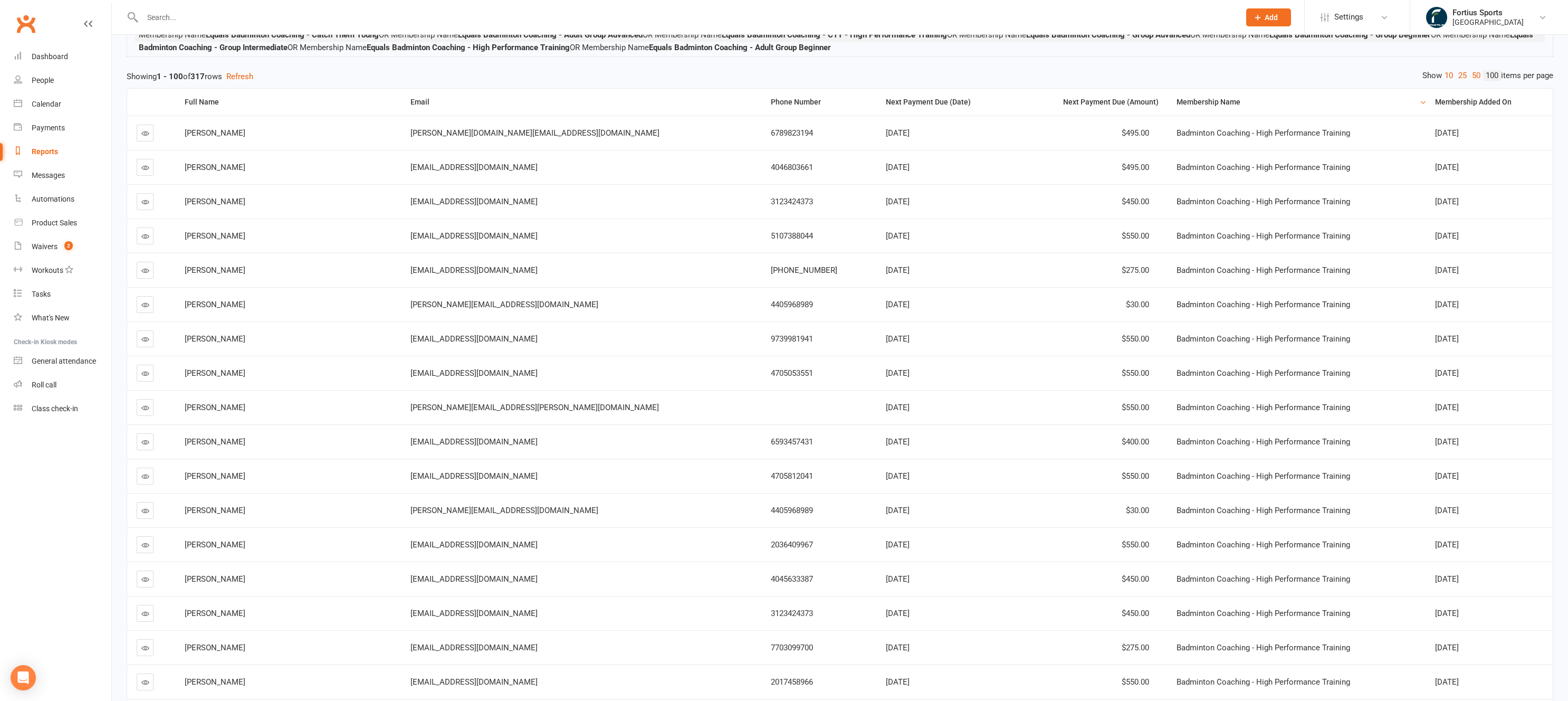
scroll to position [0, 0]
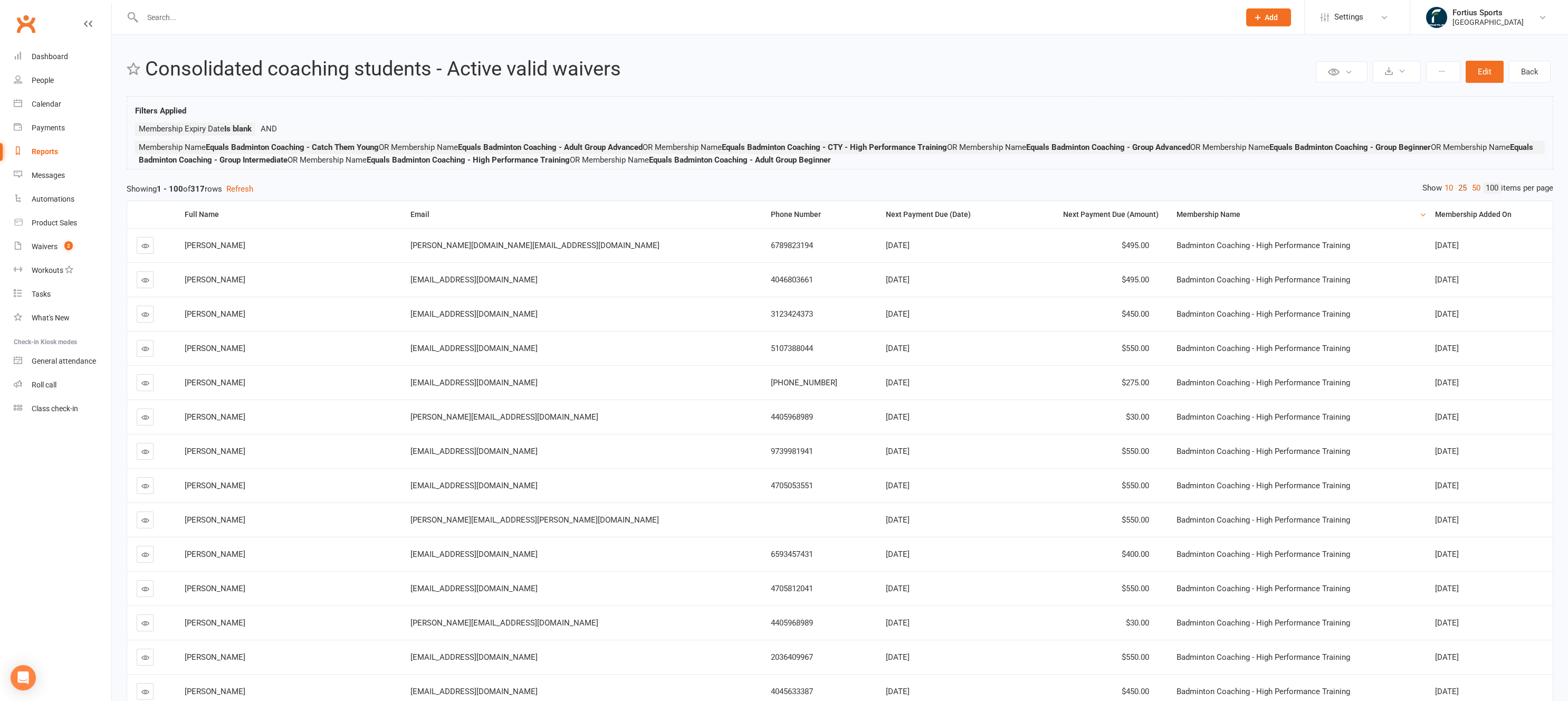
click at [1461, 190] on link "25" at bounding box center [1462, 188] width 14 height 11
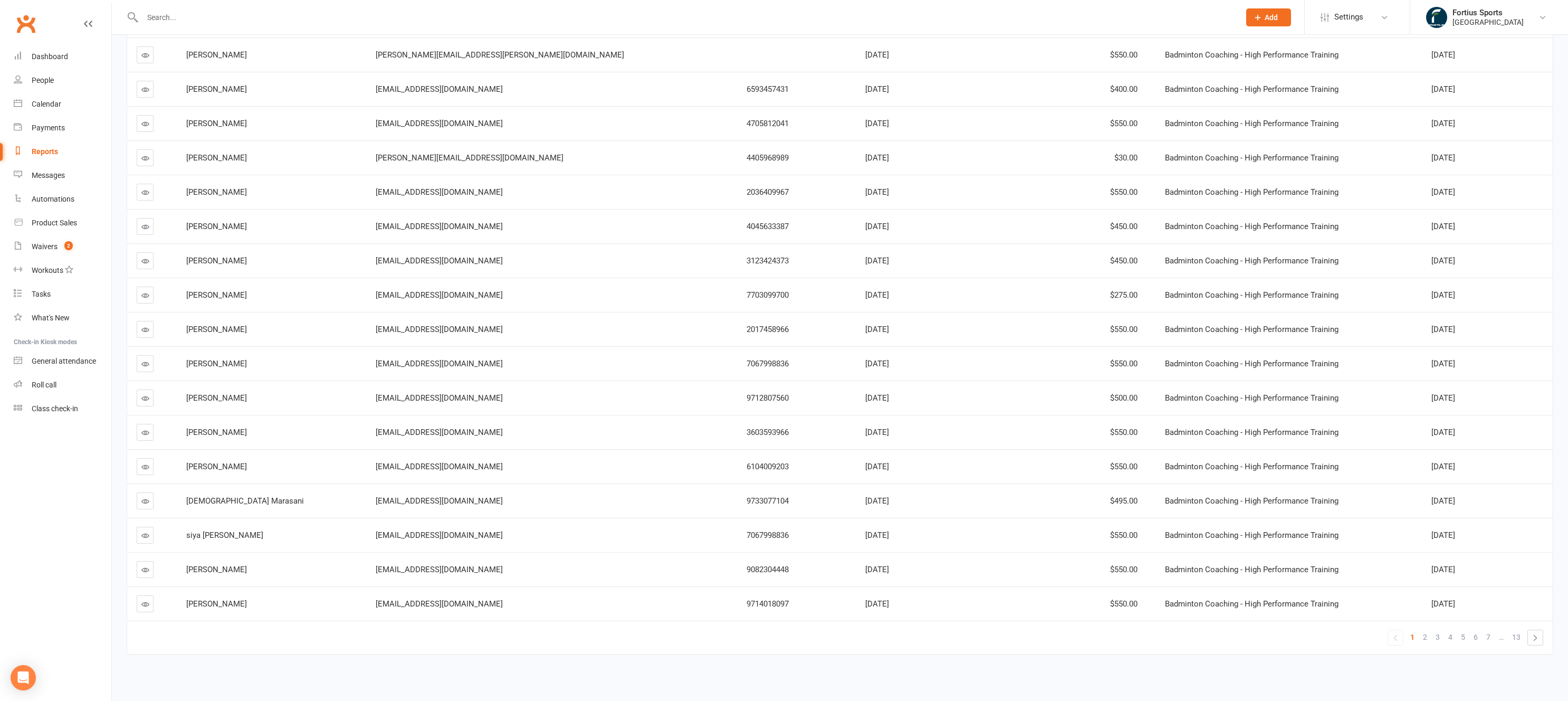
scroll to position [468, 0]
click at [1426, 636] on span "2" at bounding box center [1424, 633] width 4 height 15
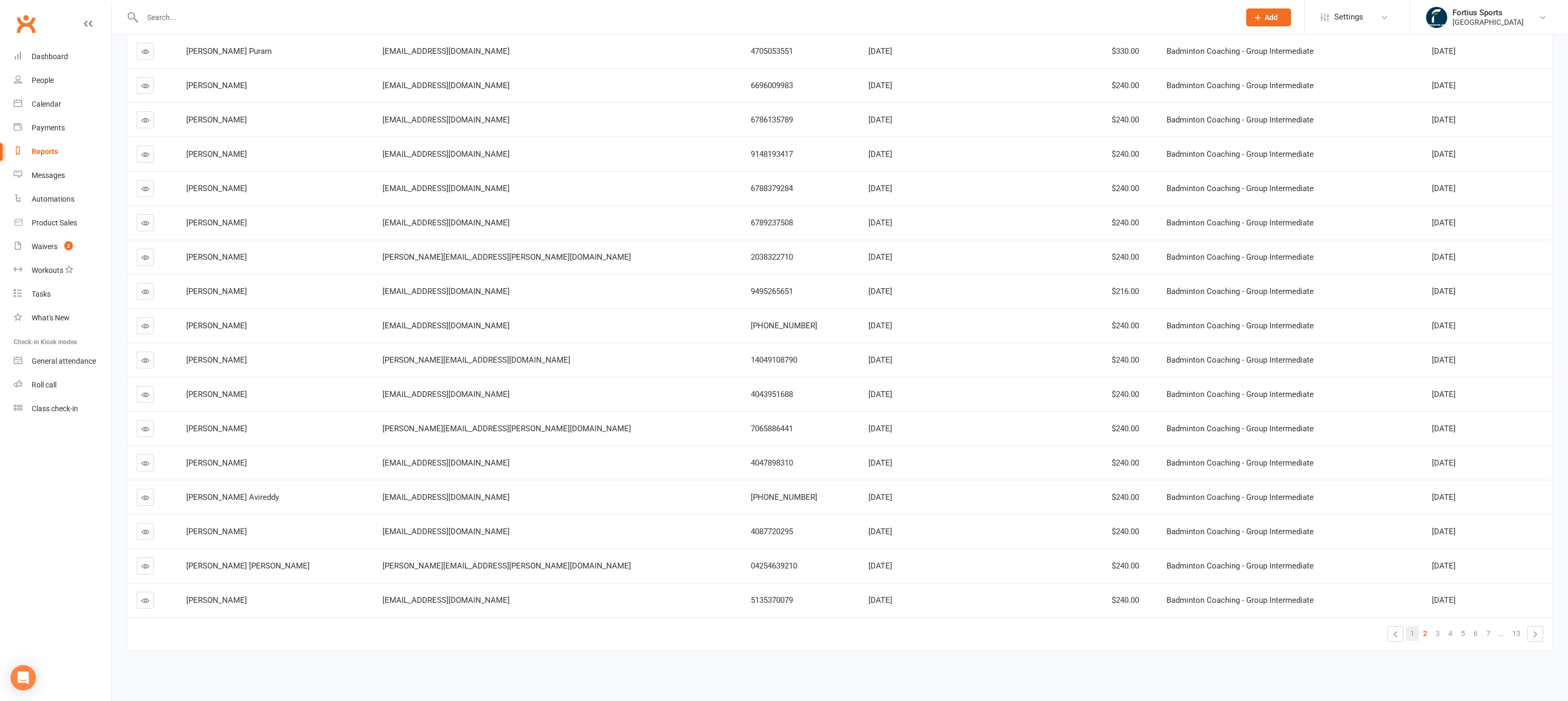
click at [1415, 636] on link "1" at bounding box center [1412, 633] width 13 height 15
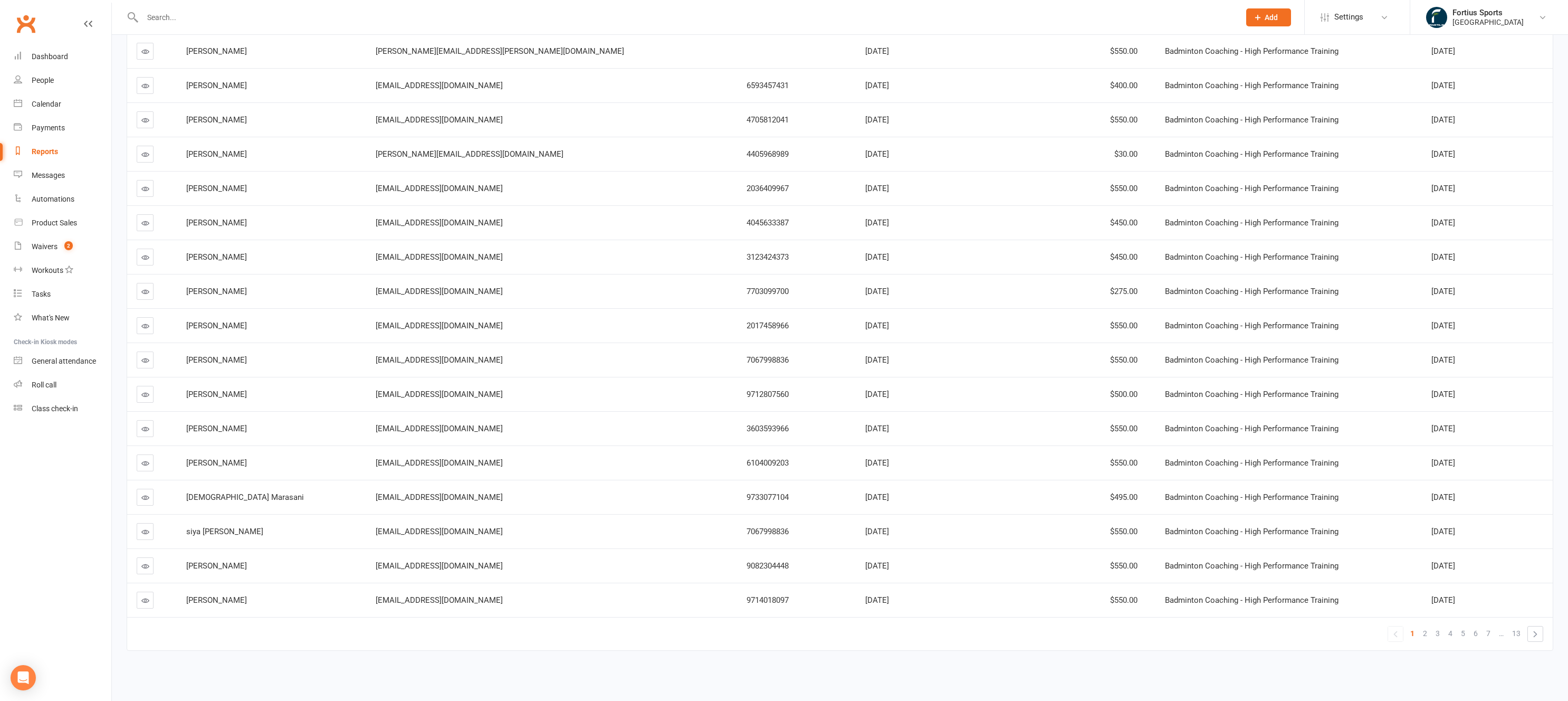
scroll to position [467, 0]
click at [865, 568] on span "Nov 1, 2025" at bounding box center [877, 568] width 24 height 9
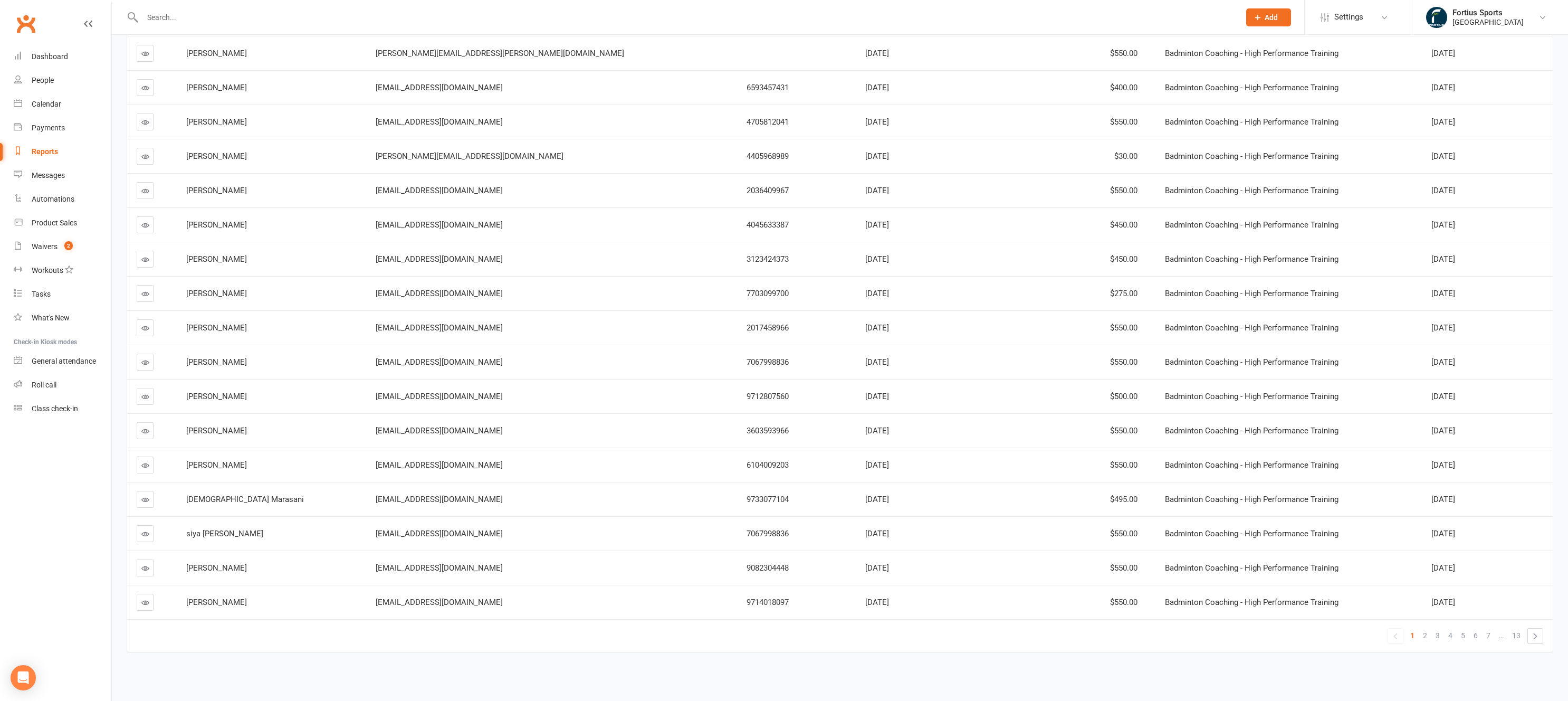
click at [1156, 574] on td "Badminton Coaching - High Performance Training" at bounding box center [1289, 568] width 267 height 34
click at [217, 570] on span "Taneesh Musunuru" at bounding box center [216, 568] width 61 height 9
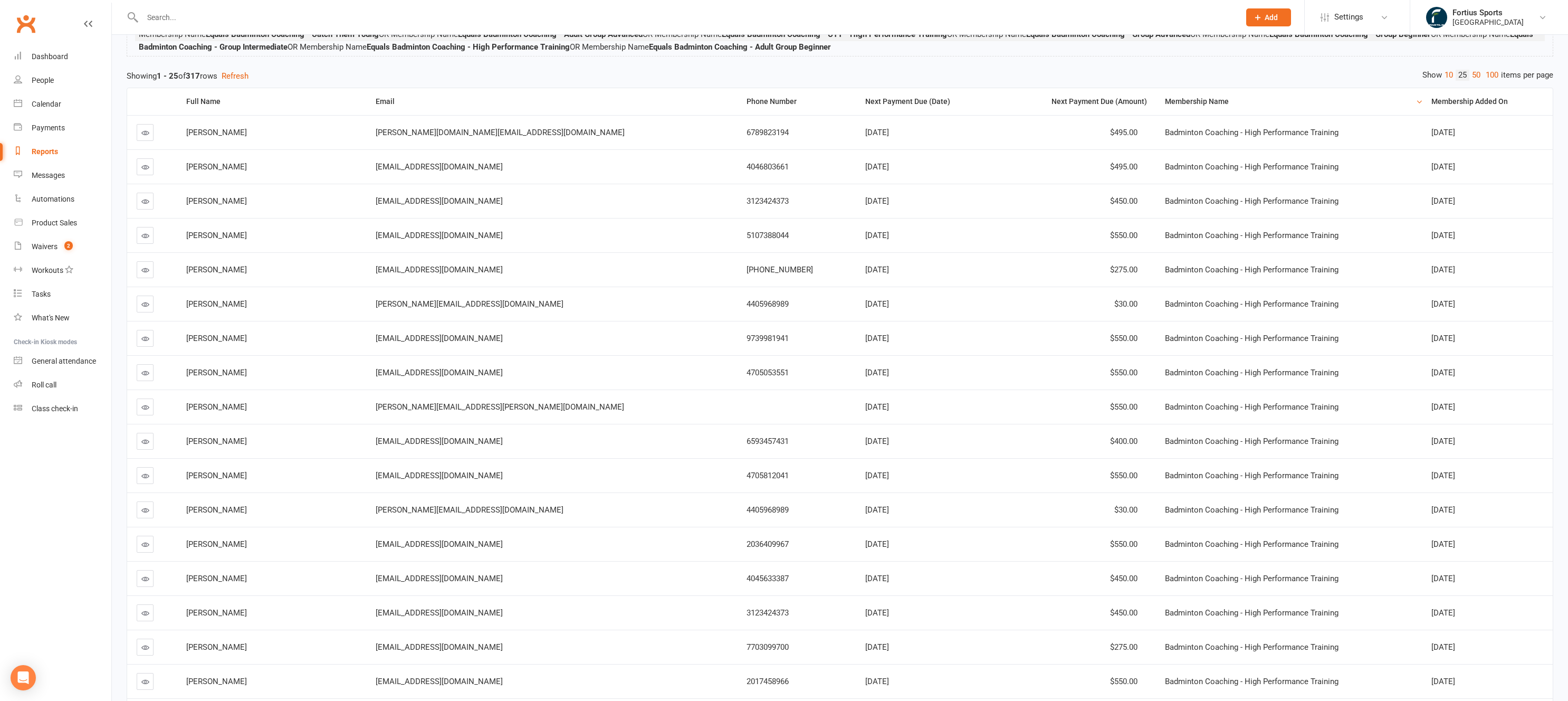
scroll to position [0, 0]
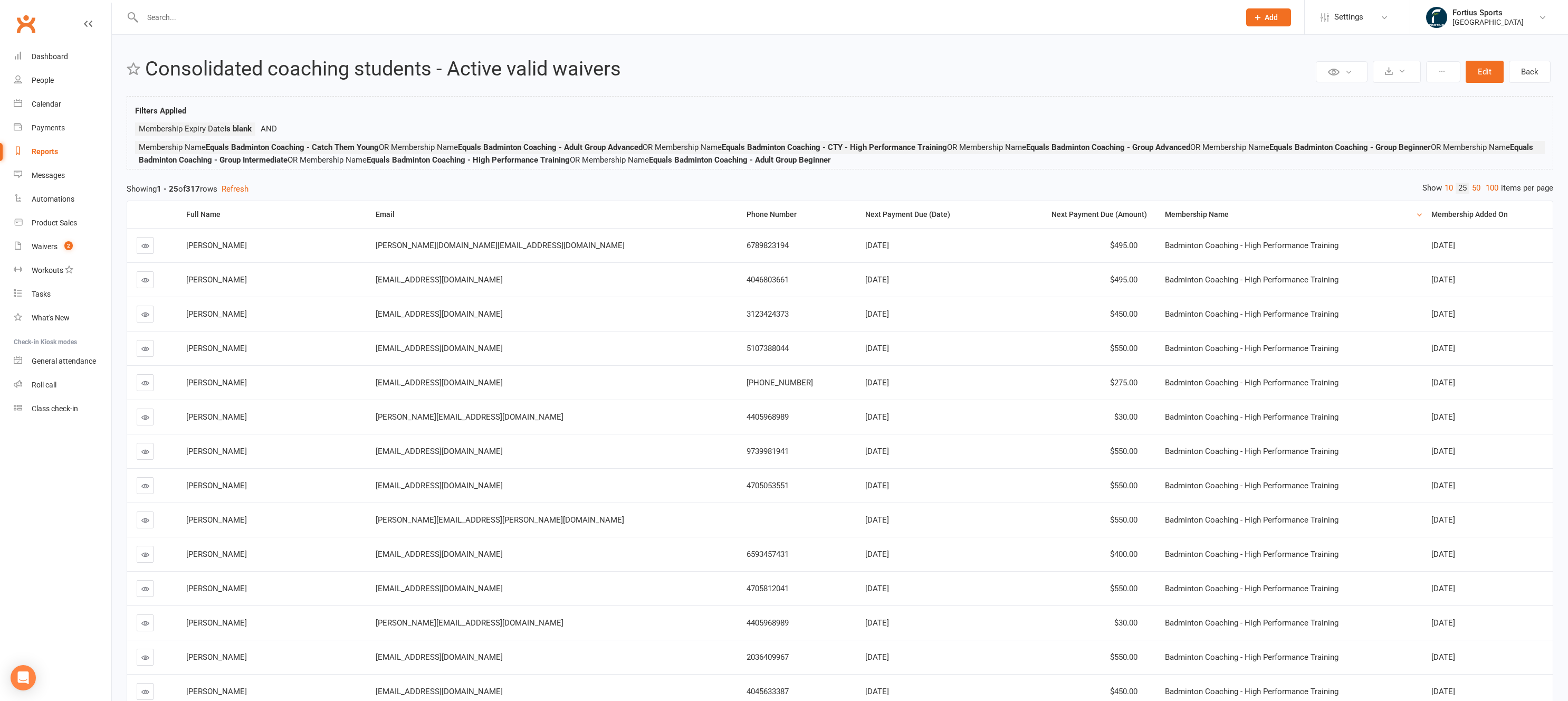
click at [211, 17] on input "text" at bounding box center [686, 17] width 1093 height 15
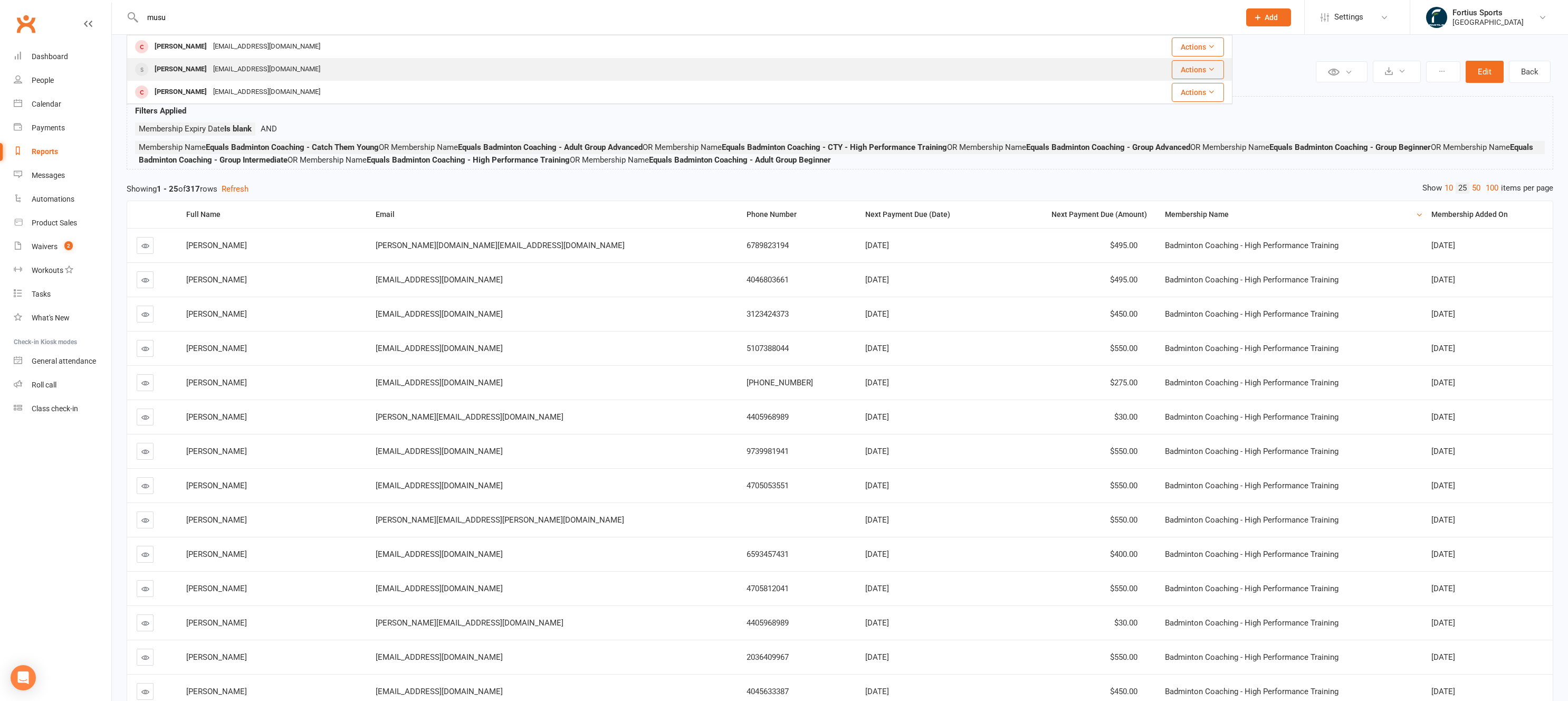
type input "musu"
click at [188, 69] on div "Taneesh Musunuru" at bounding box center [181, 70] width 59 height 16
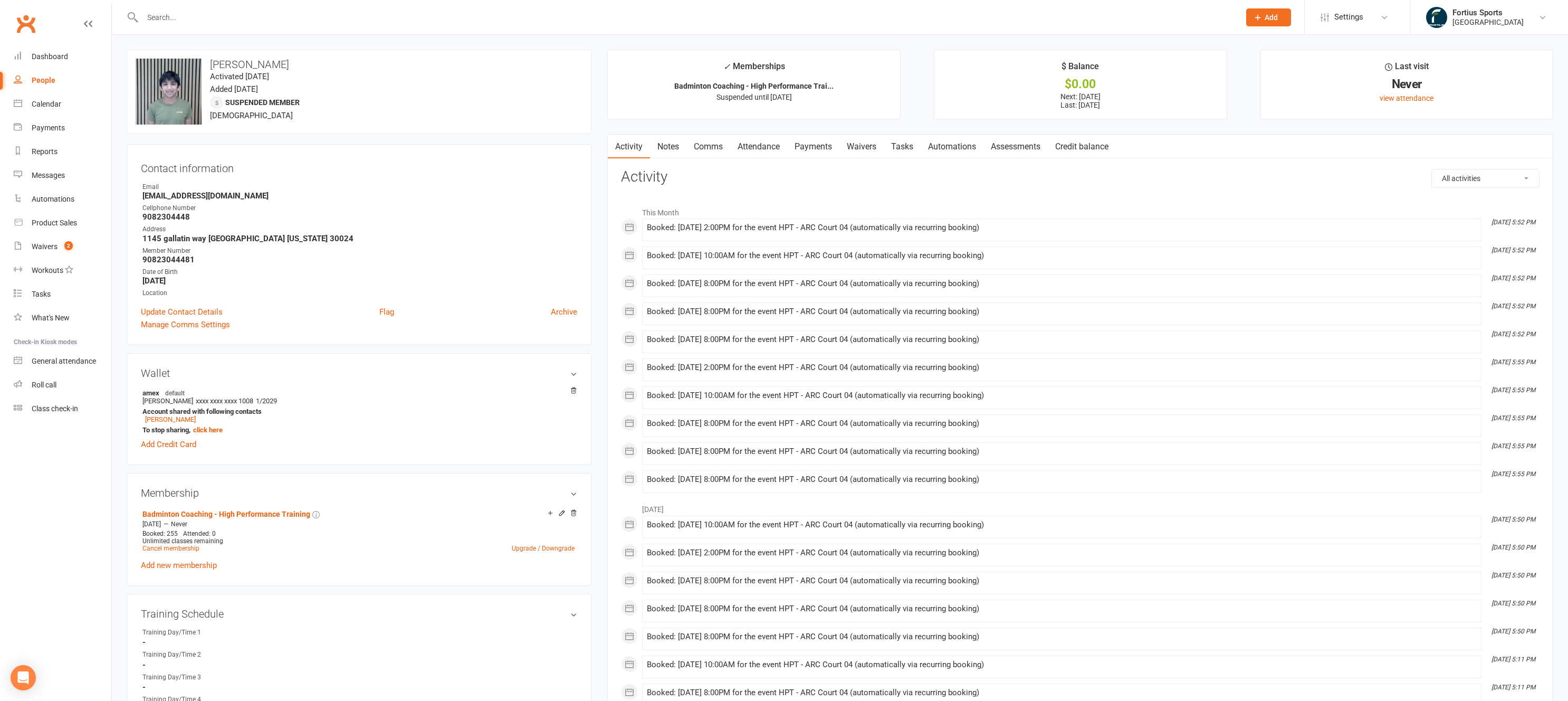
click at [824, 148] on link "Payments" at bounding box center [813, 146] width 52 height 24
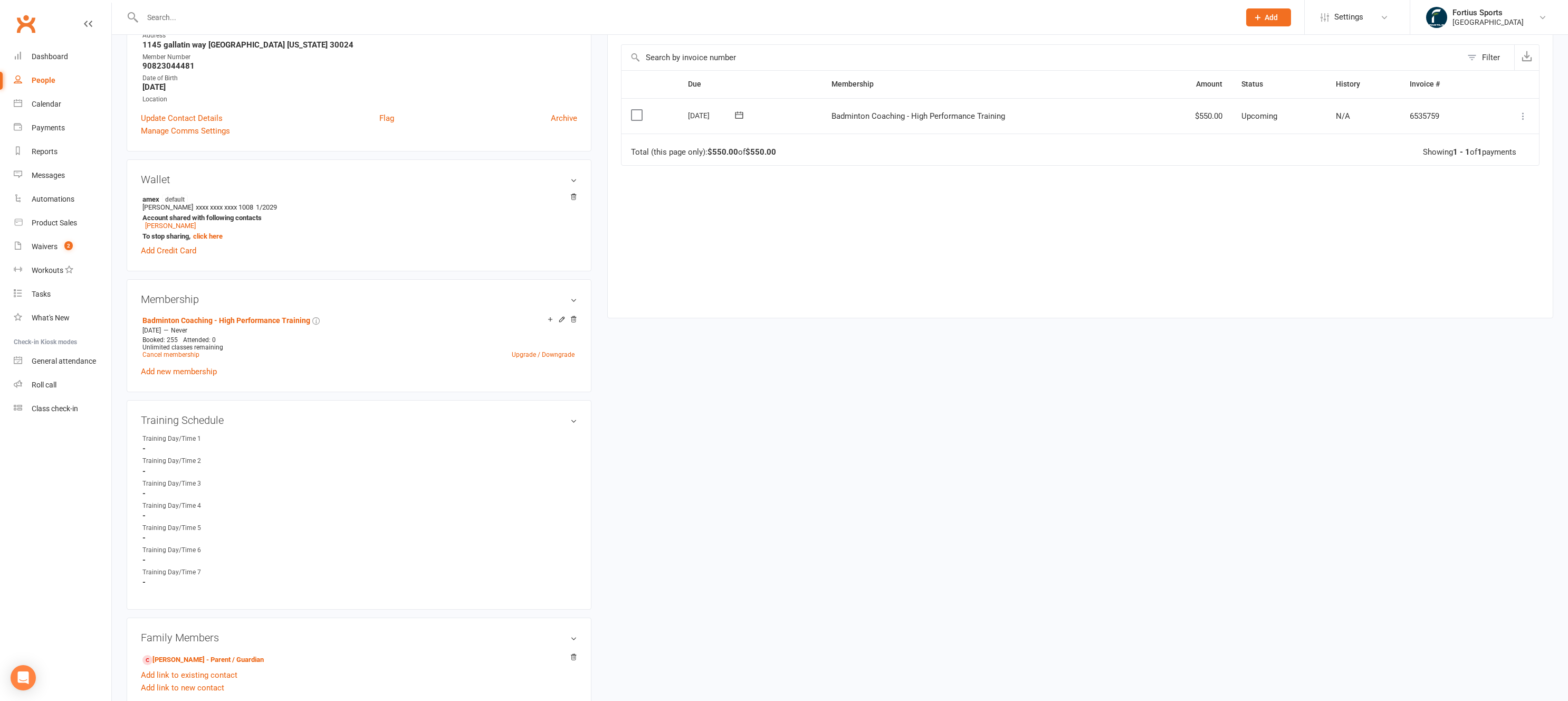
scroll to position [187, 0]
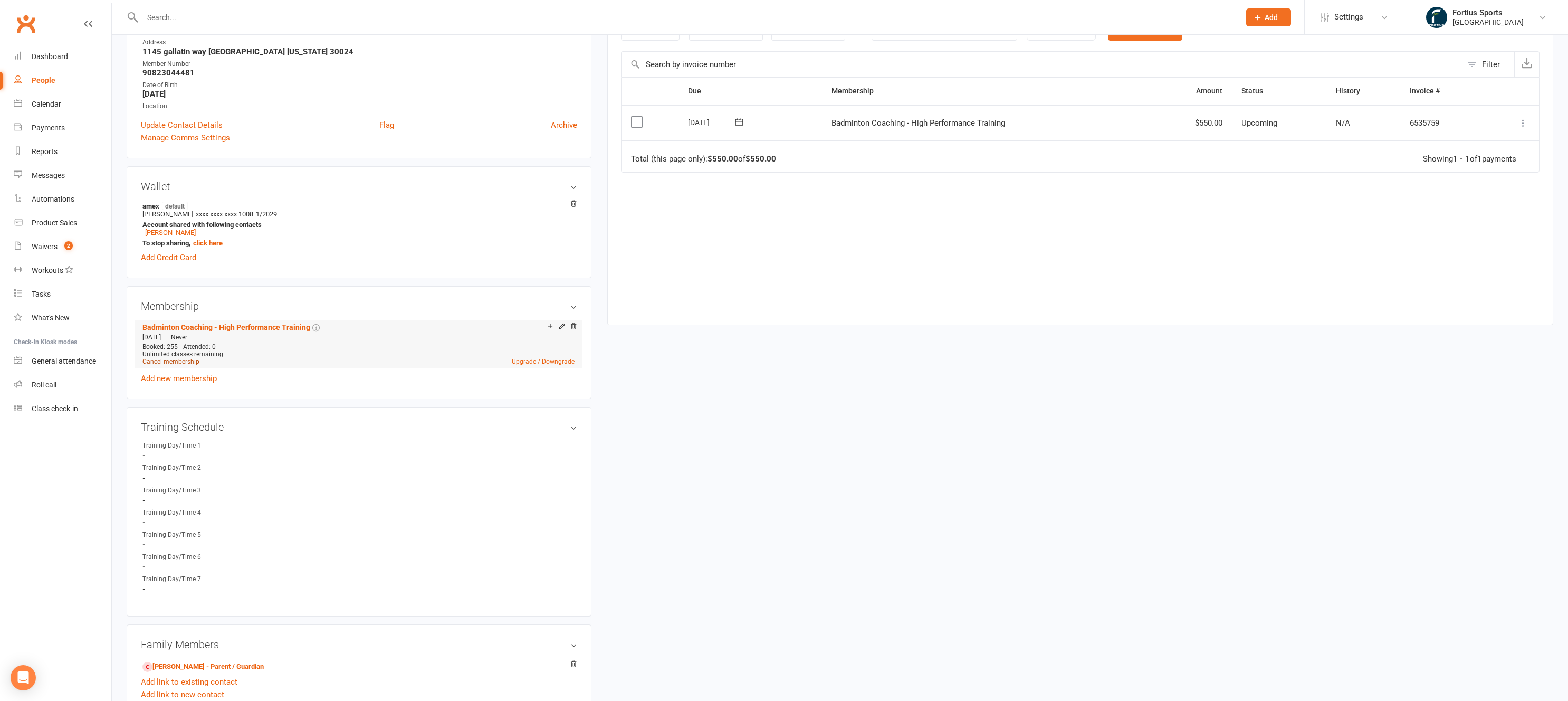
click at [182, 363] on link "Cancel membership" at bounding box center [171, 362] width 57 height 8
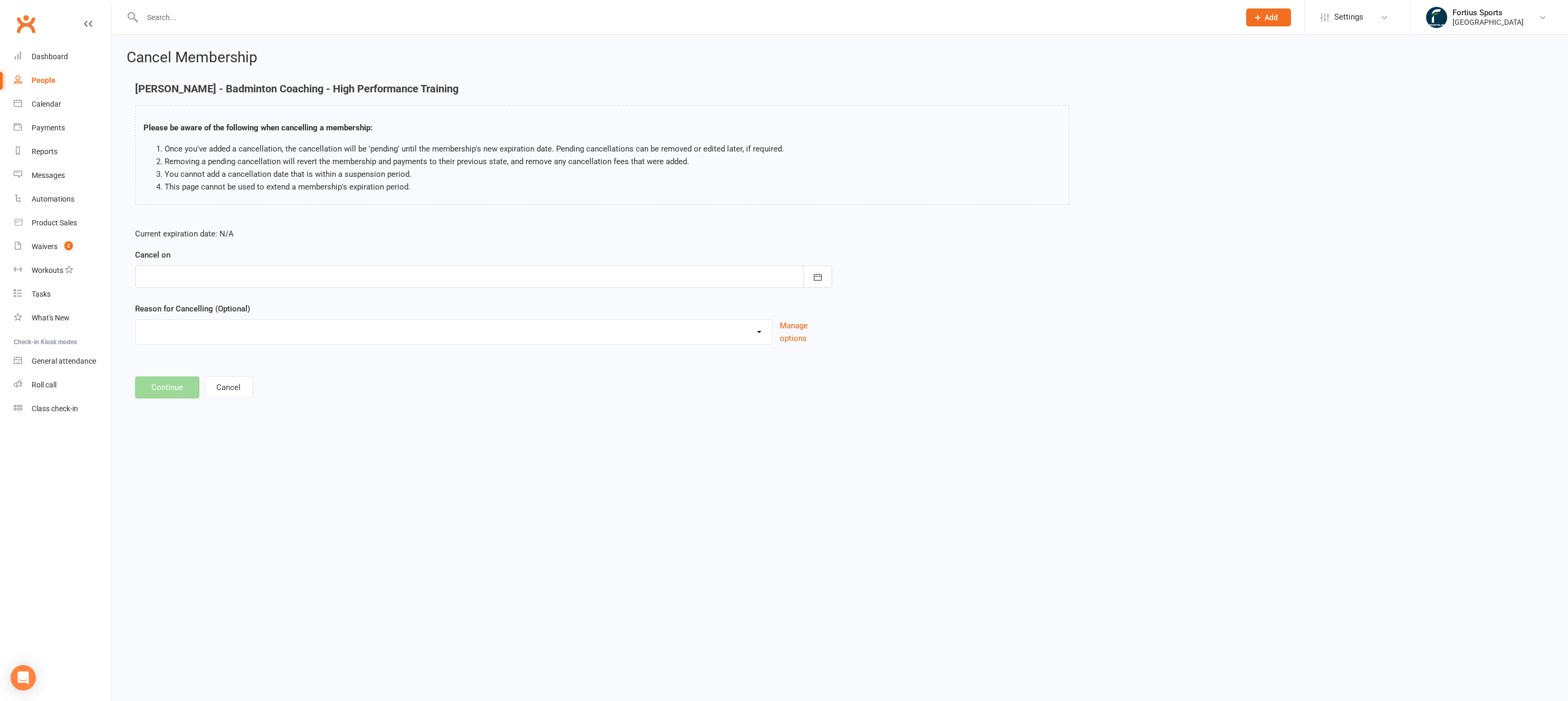
click at [256, 277] on div at bounding box center [484, 276] width 697 height 22
click at [179, 382] on span "12" at bounding box center [178, 384] width 9 height 9
type input "12 Oct 2025"
click at [234, 394] on button "Cancel" at bounding box center [228, 388] width 48 height 22
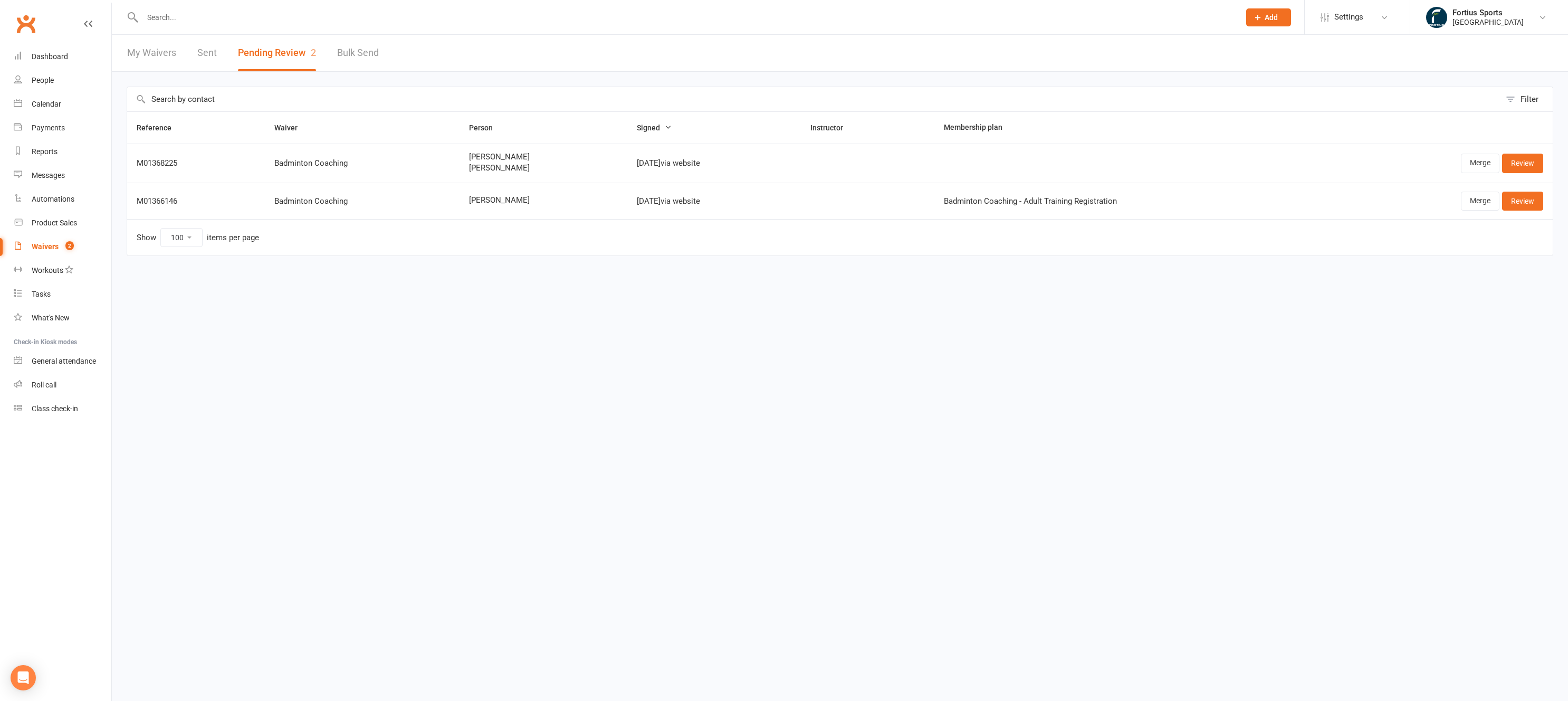
select select "100"
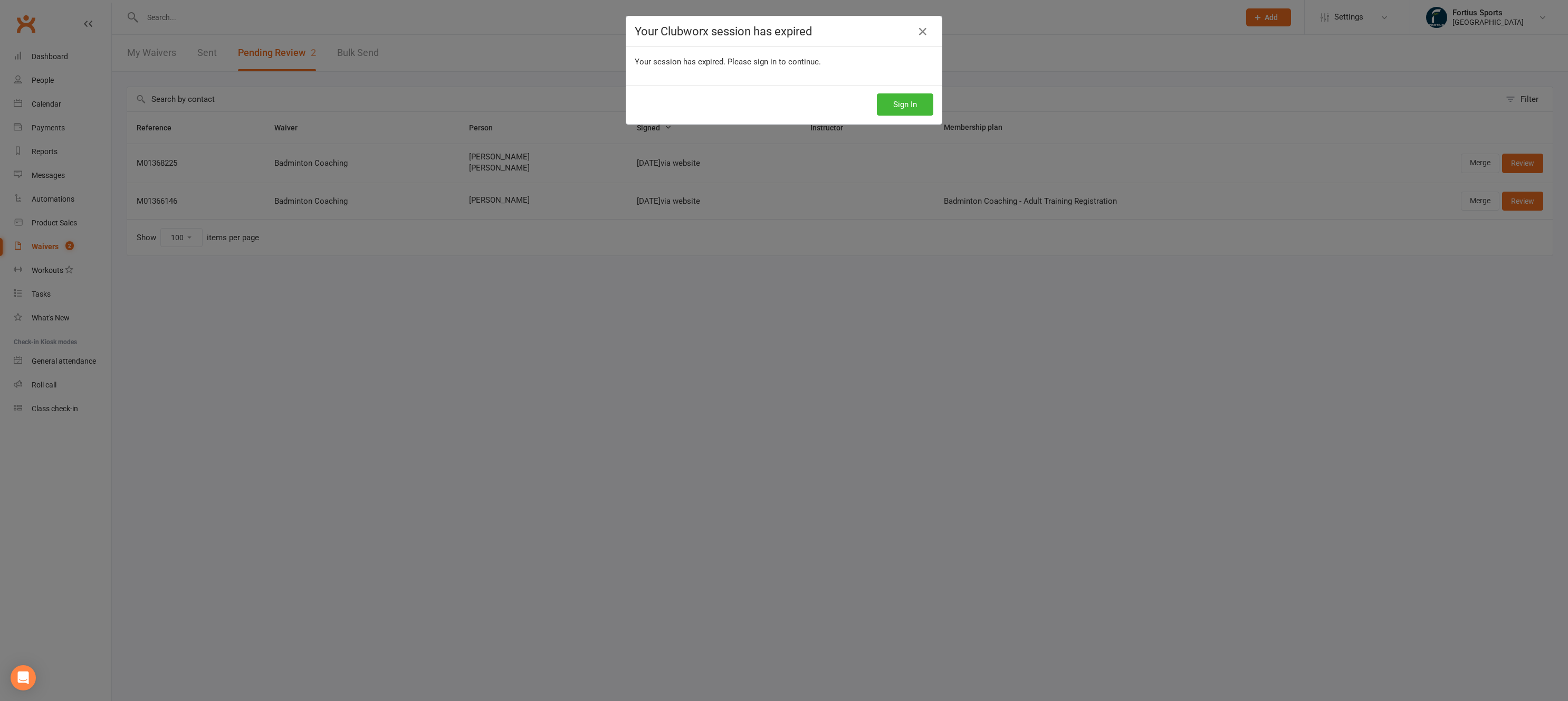
click at [48, 247] on div "Your Clubworx session has expired Your session has expired. Please sign in to c…" at bounding box center [784, 350] width 1568 height 701
click at [899, 106] on button "Sign In" at bounding box center [905, 105] width 57 height 22
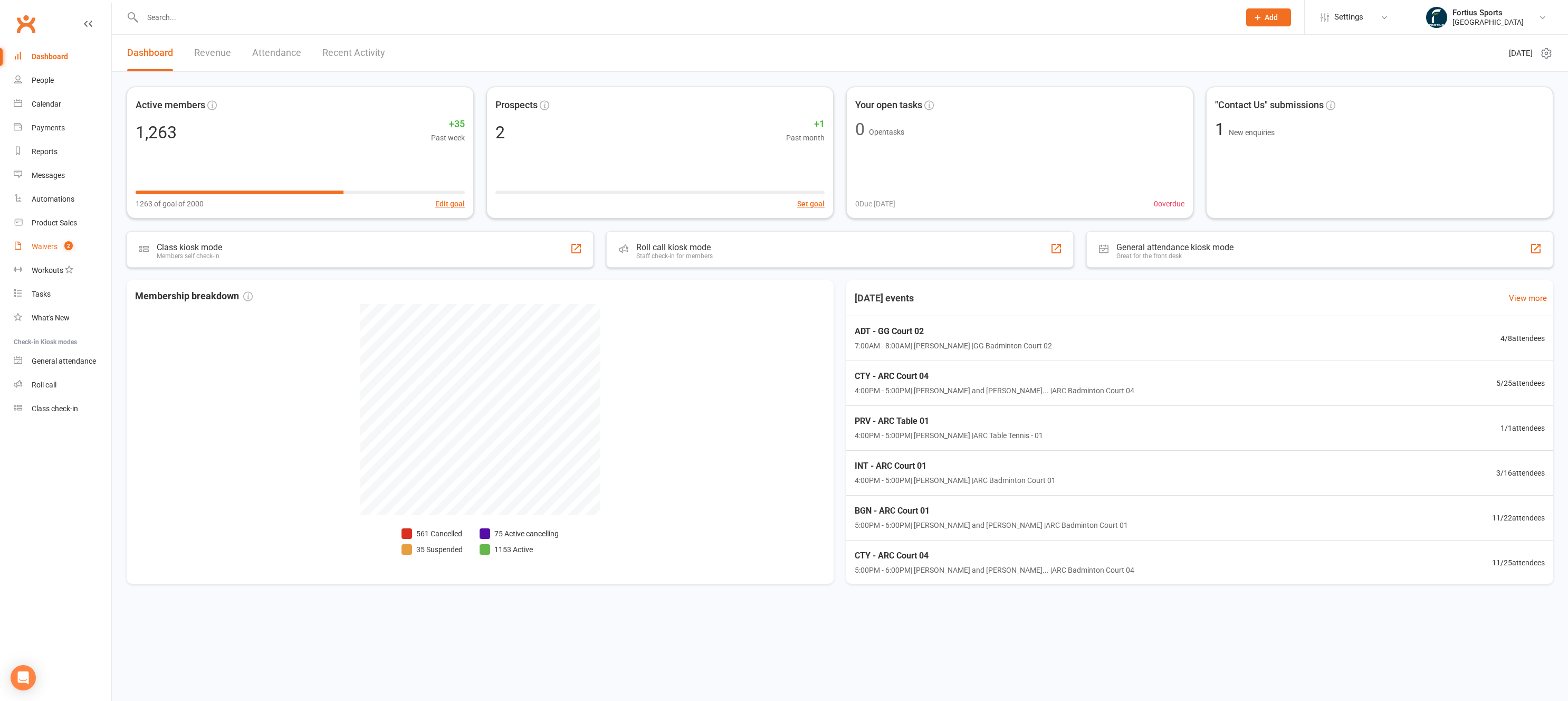
click at [53, 249] on div "Waivers" at bounding box center [45, 246] width 26 height 9
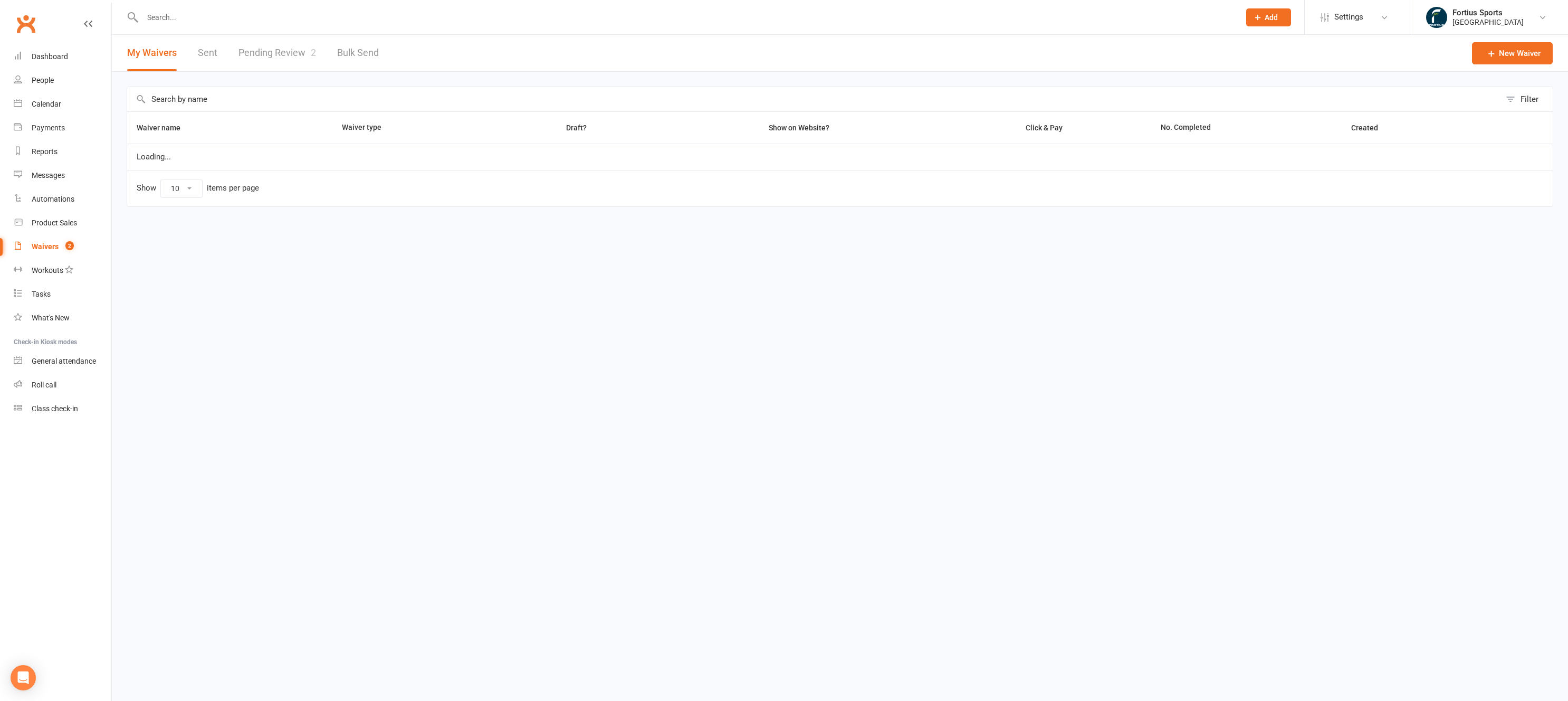
select select "100"
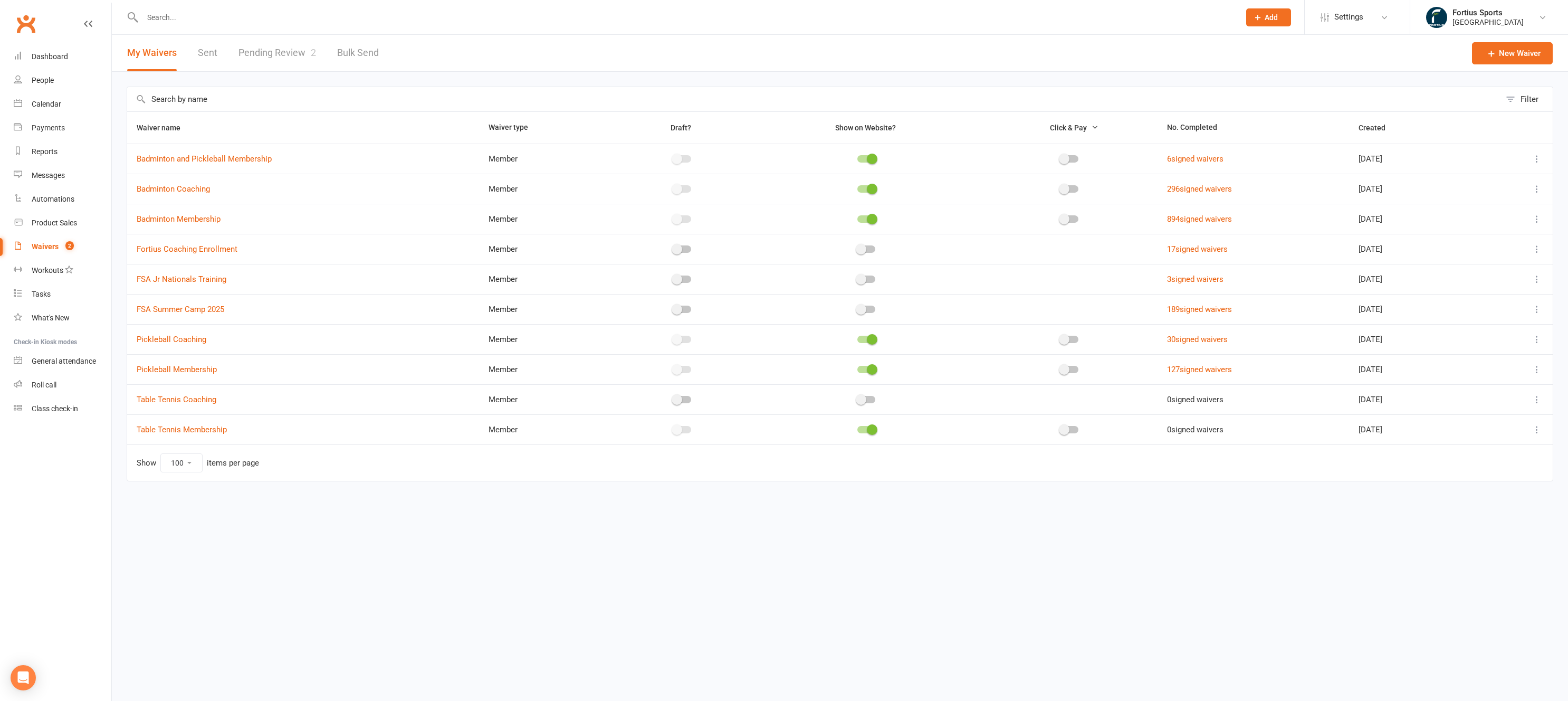
click at [355, 54] on link "Bulk Send" at bounding box center [358, 53] width 41 height 36
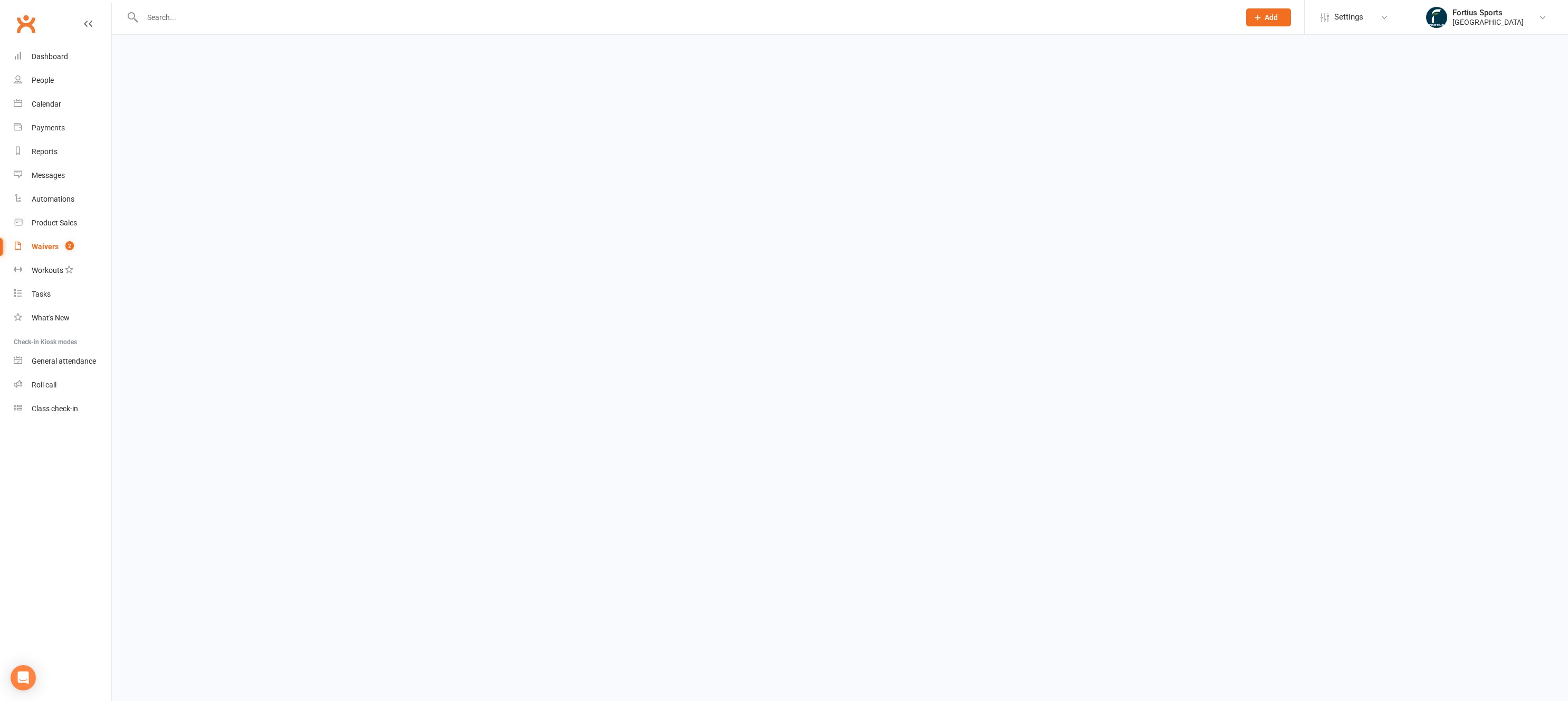
select select "active_members"
click at [260, 59] on link "Pending Review 2" at bounding box center [276, 53] width 77 height 36
select select "100"
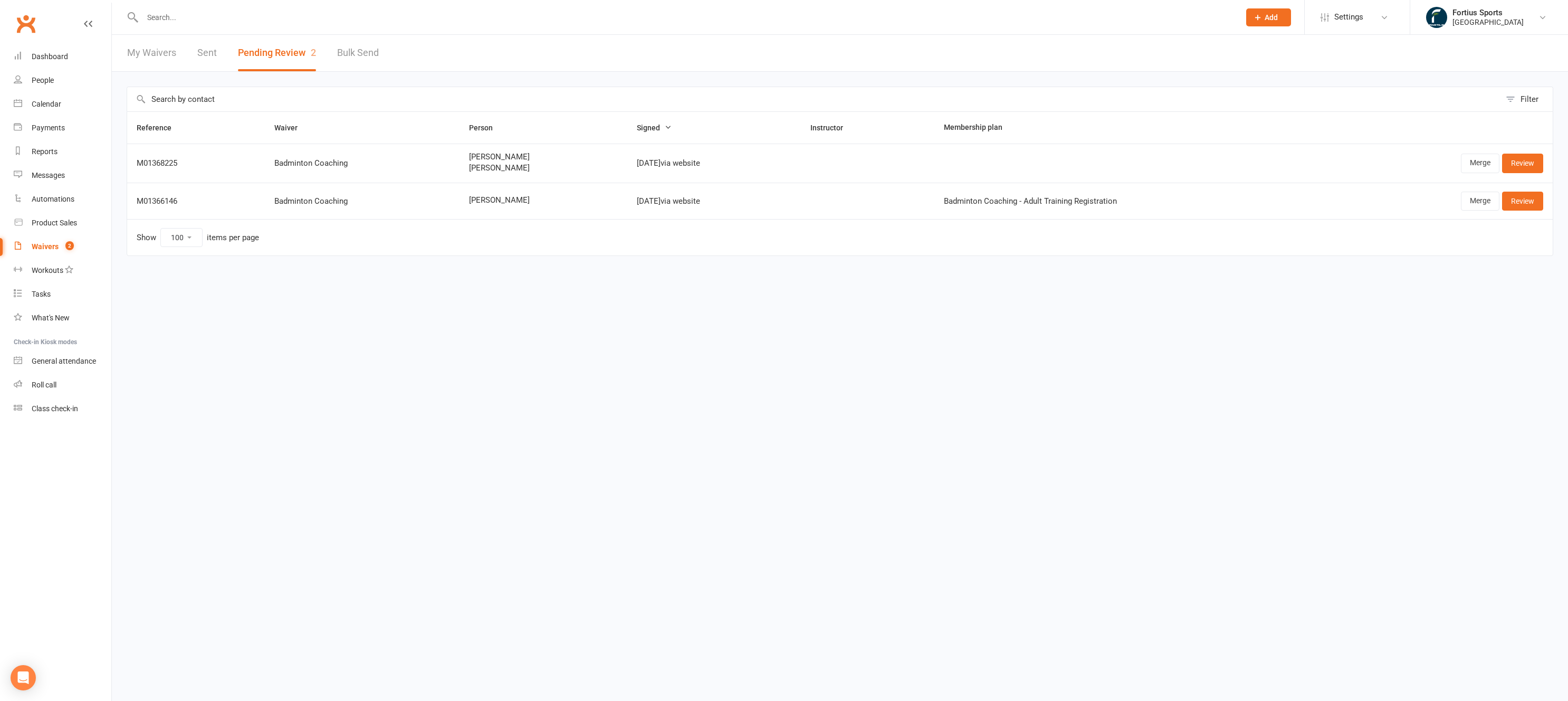
click at [491, 170] on span "[PERSON_NAME]" at bounding box center [543, 168] width 149 height 9
click at [1538, 162] on link "Review" at bounding box center [1522, 163] width 41 height 19
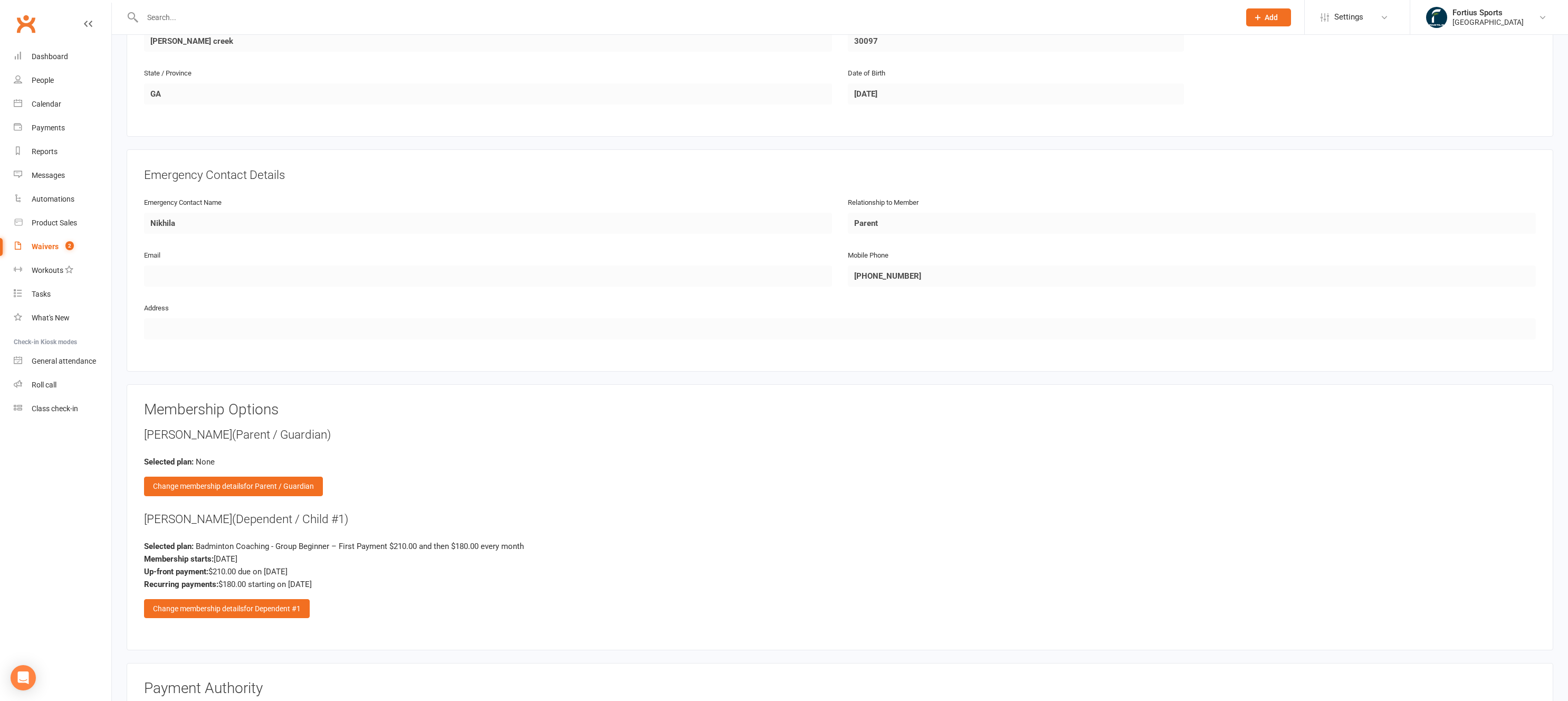
scroll to position [1030, 0]
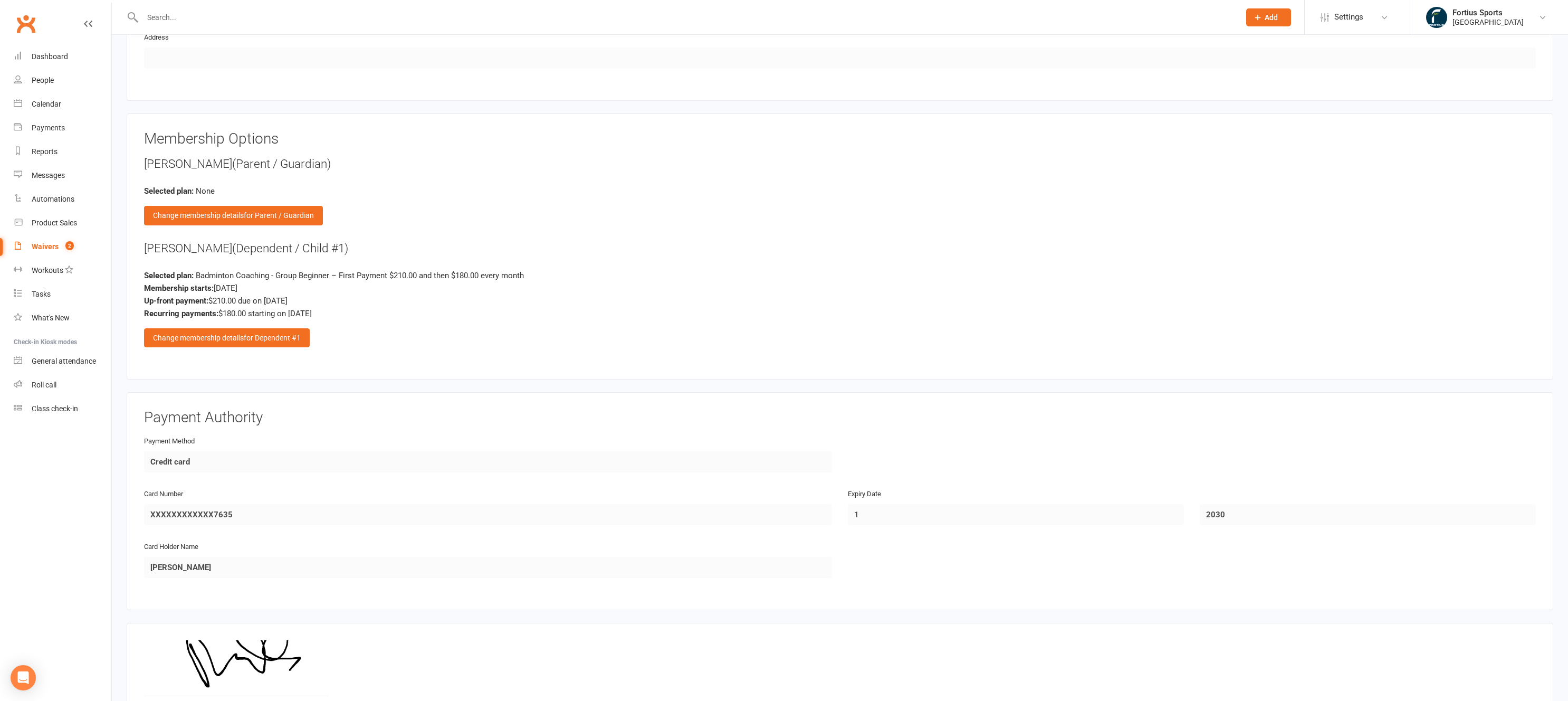
drag, startPoint x: 346, startPoint y: 345, endPoint x: 331, endPoint y: 225, distance: 120.9
click at [328, 232] on div "Membership Options [PERSON_NAME] (Parent / Guardian) Selected plan: None Change…" at bounding box center [839, 246] width 1392 height 232
click at [692, 204] on div "[PERSON_NAME] (Parent / Guardian) Selected plan: None Change membership details…" at bounding box center [839, 190] width 1392 height 70
